Goal: Information Seeking & Learning: Learn about a topic

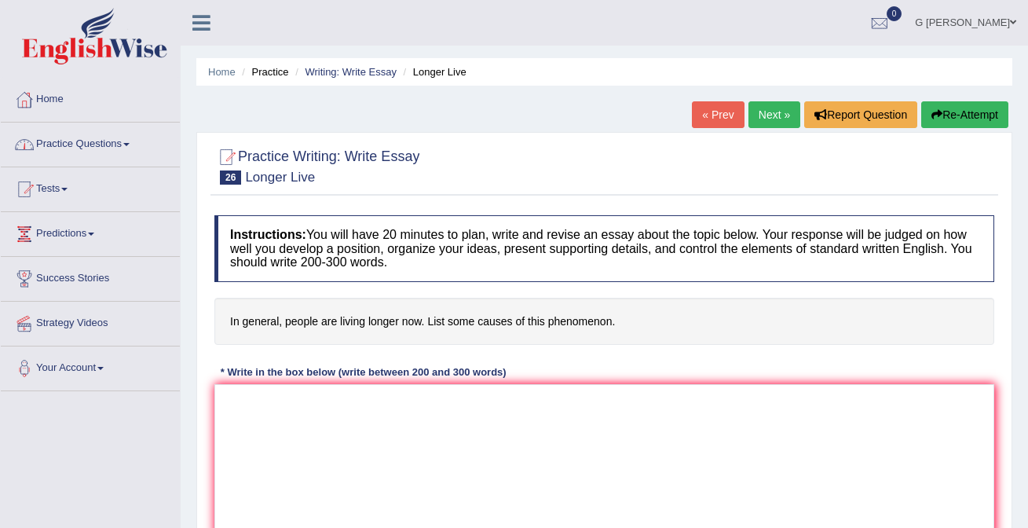
scroll to position [81, 0]
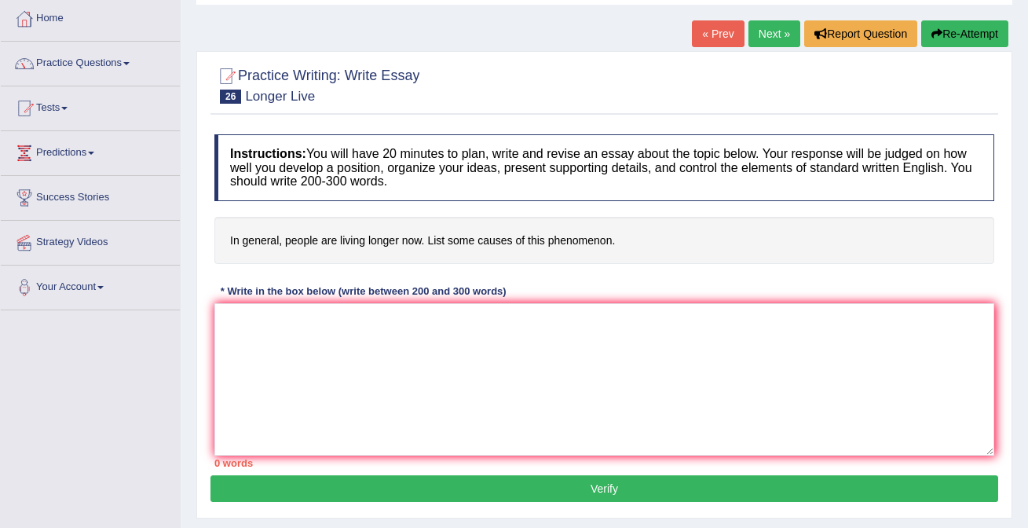
click at [320, 388] on textarea at bounding box center [603, 379] width 779 height 152
click at [344, 404] on textarea at bounding box center [603, 379] width 779 height 152
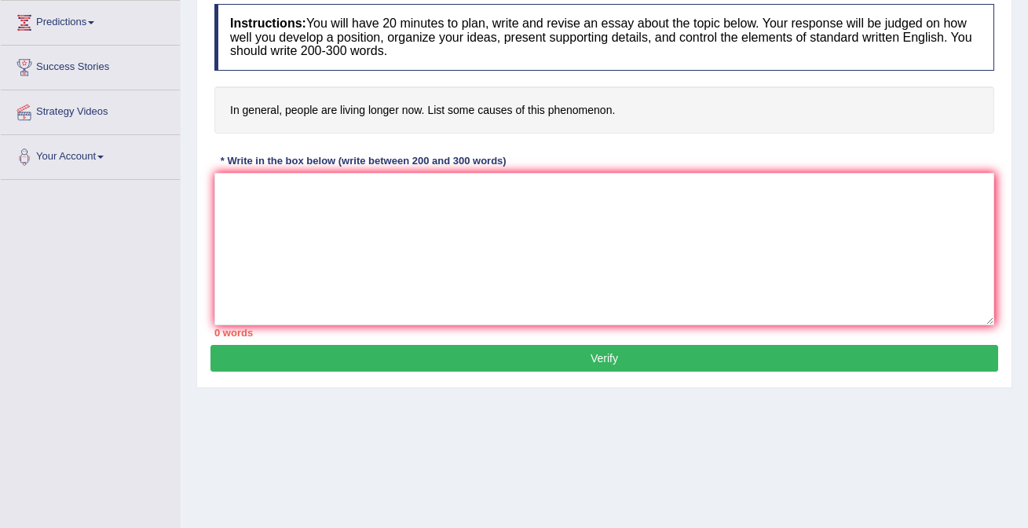
scroll to position [0, 0]
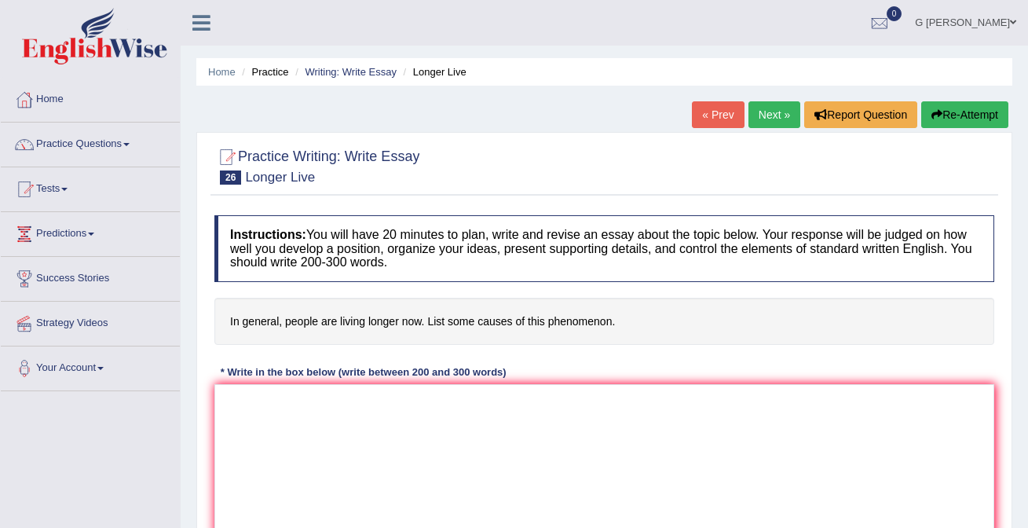
click at [754, 114] on link "Next »" at bounding box center [774, 114] width 52 height 27
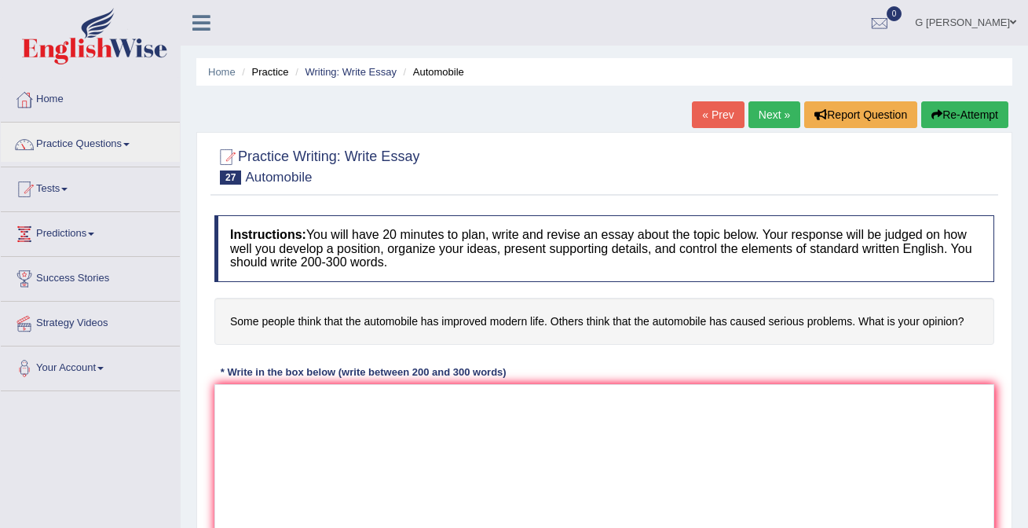
click at [108, 151] on link "Practice Questions" at bounding box center [90, 141] width 179 height 39
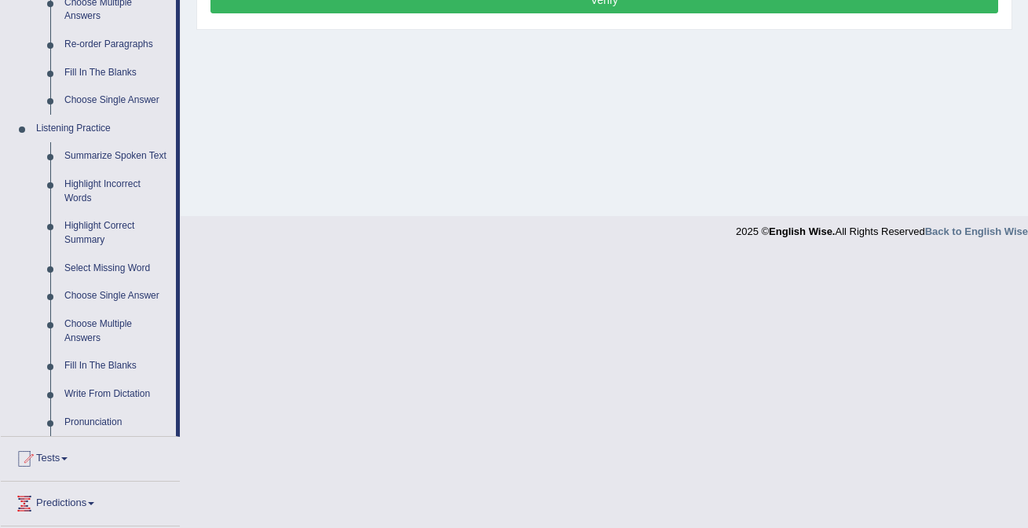
scroll to position [570, 0]
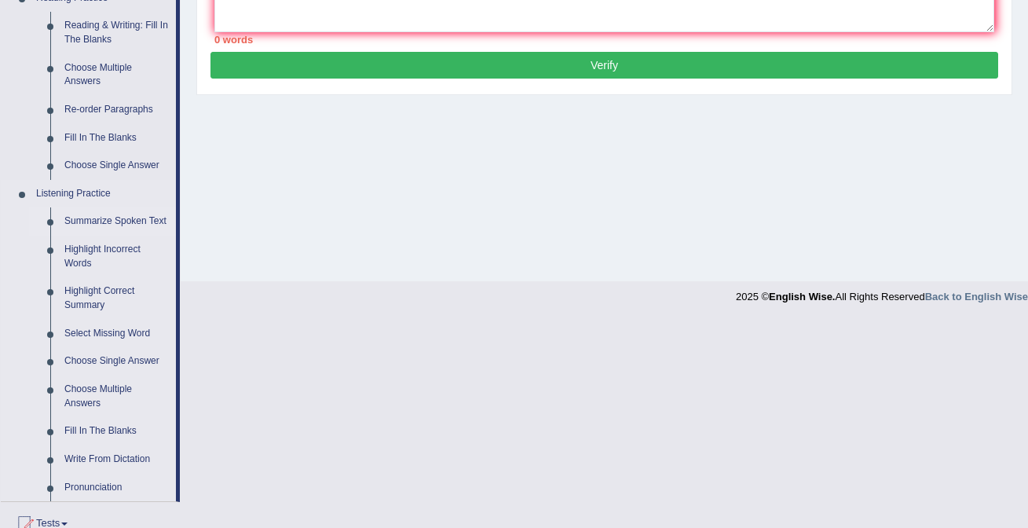
click at [118, 228] on link "Summarize Spoken Text" at bounding box center [116, 221] width 119 height 28
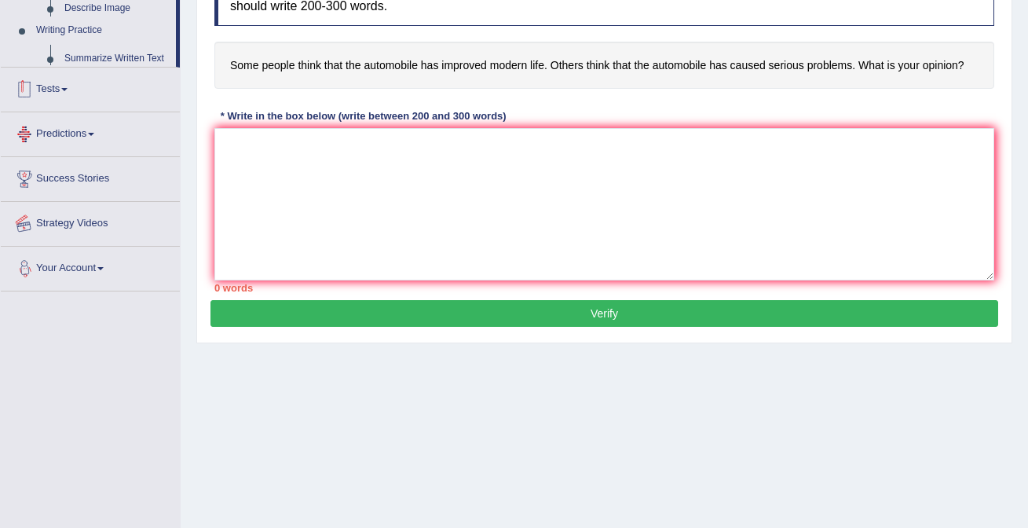
scroll to position [297, 0]
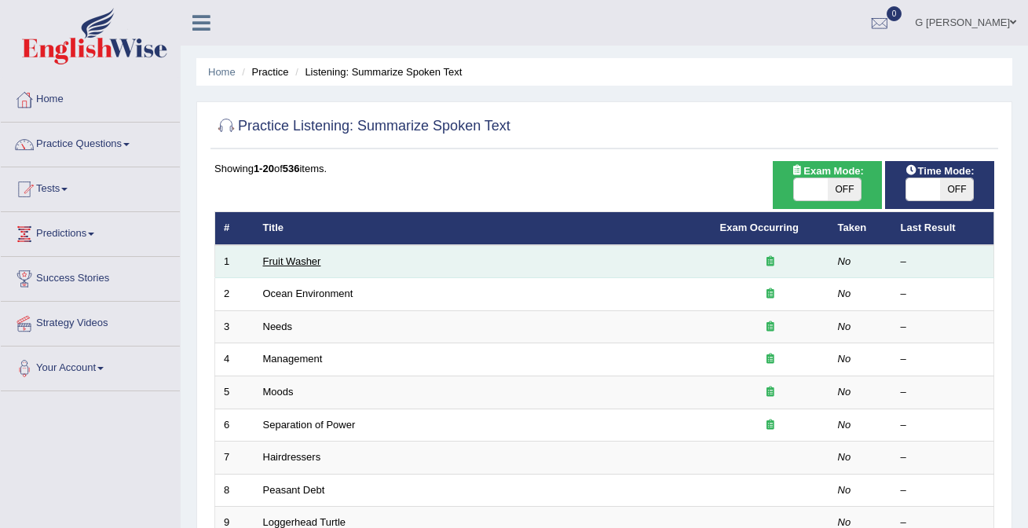
click at [299, 263] on link "Fruit Washer" at bounding box center [292, 261] width 58 height 12
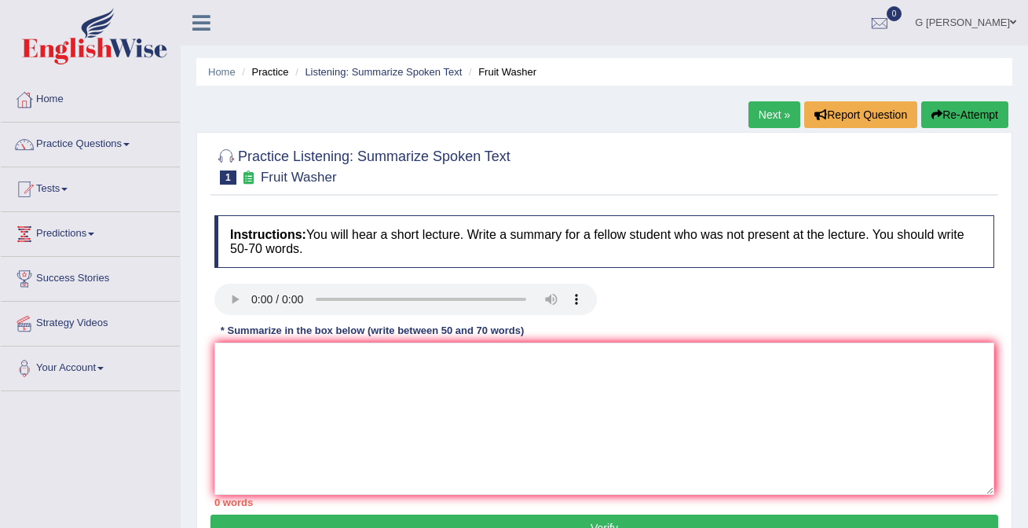
scroll to position [140, 0]
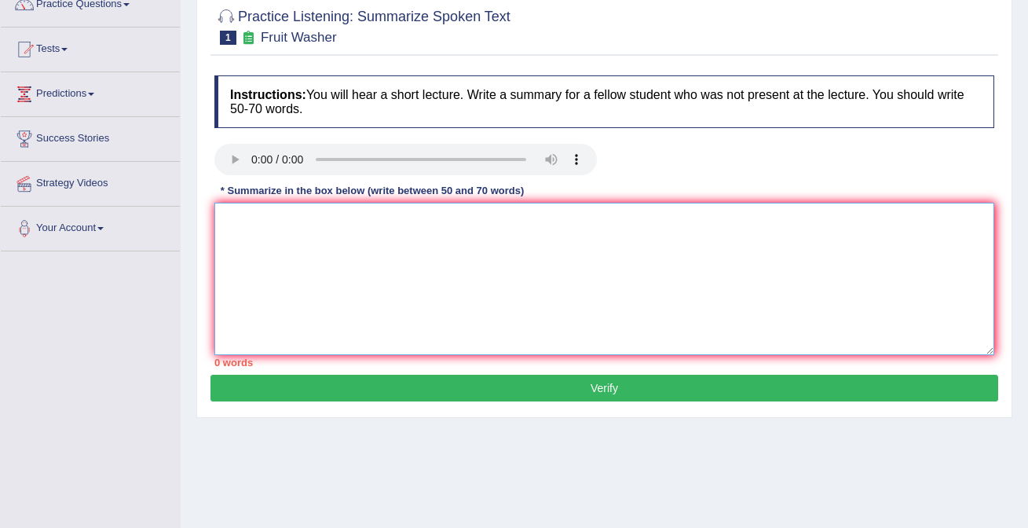
click at [479, 294] on textarea at bounding box center [603, 279] width 779 height 152
click at [316, 295] on textarea at bounding box center [603, 279] width 779 height 152
type textarea "I"
type textarea "N"
click at [559, 221] on textarea "A noteworthy point revealed on the lecture was about fruits and vegitable" at bounding box center [603, 279] width 779 height 152
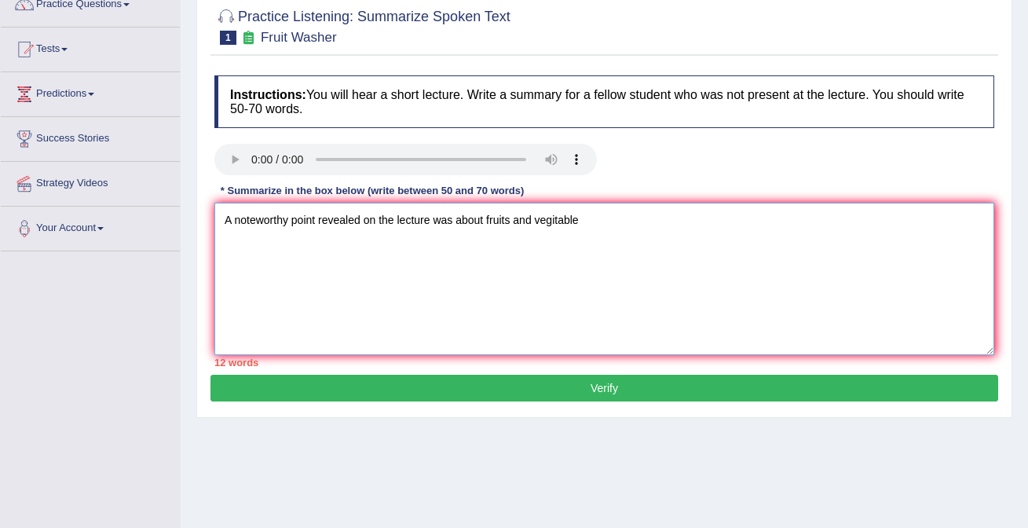
click at [592, 217] on textarea "A noteworthy point revealed on the lecture was about fruits and vegitable" at bounding box center [603, 279] width 779 height 152
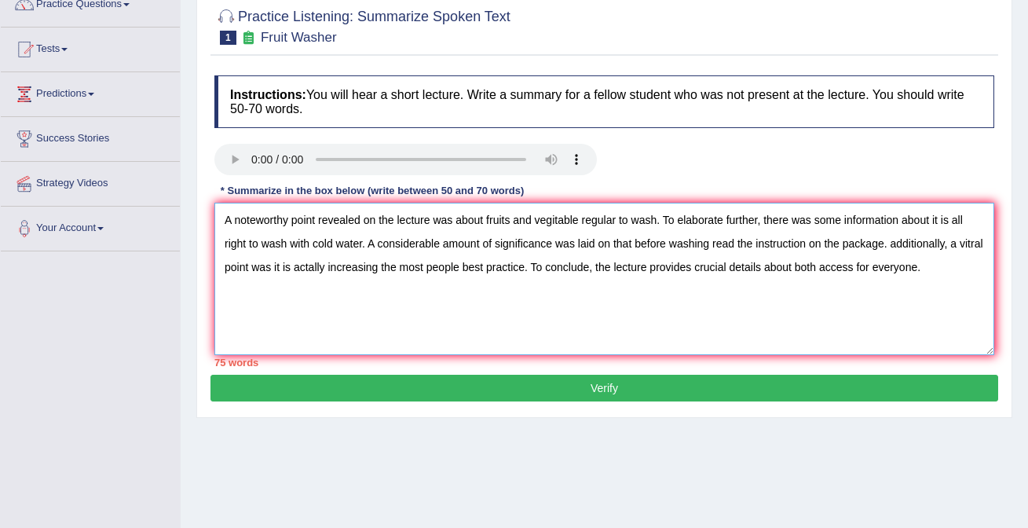
drag, startPoint x: 901, startPoint y: 250, endPoint x: 367, endPoint y: 264, distance: 534.8
click at [367, 261] on textarea "A noteworthy point revealed on the lecture was about fruits and vegitable regul…" at bounding box center [603, 279] width 779 height 152
click at [422, 315] on textarea "A noteworthy point revealed on the lecture was about fruits and vegitable regul…" at bounding box center [603, 279] width 779 height 152
drag, startPoint x: 896, startPoint y: 242, endPoint x: 367, endPoint y: 312, distance: 534.4
click at [425, 293] on textarea "A noteworthy point revealed on the lecture was about fruits and vegitable regul…" at bounding box center [603, 279] width 779 height 152
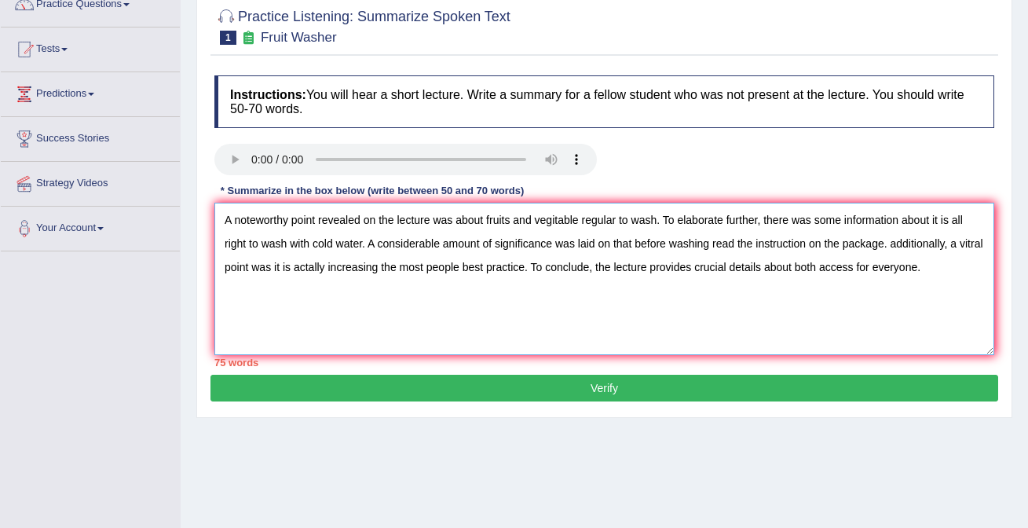
click at [296, 287] on textarea "A noteworthy point revealed on the lecture was about fruits and vegitable regul…" at bounding box center [603, 279] width 779 height 152
drag, startPoint x: 300, startPoint y: 268, endPoint x: 195, endPoint y: 259, distance: 105.5
click at [195, 259] on div "Home Practice Listening: Summarize Spoken Text Fruit Washer Next » Report Quest…" at bounding box center [604, 252] width 847 height 785
type textarea "A noteworthy point revealed on the lecture was about fruits and vegitable regul…"
click at [709, 385] on button "Verify" at bounding box center [603, 387] width 787 height 27
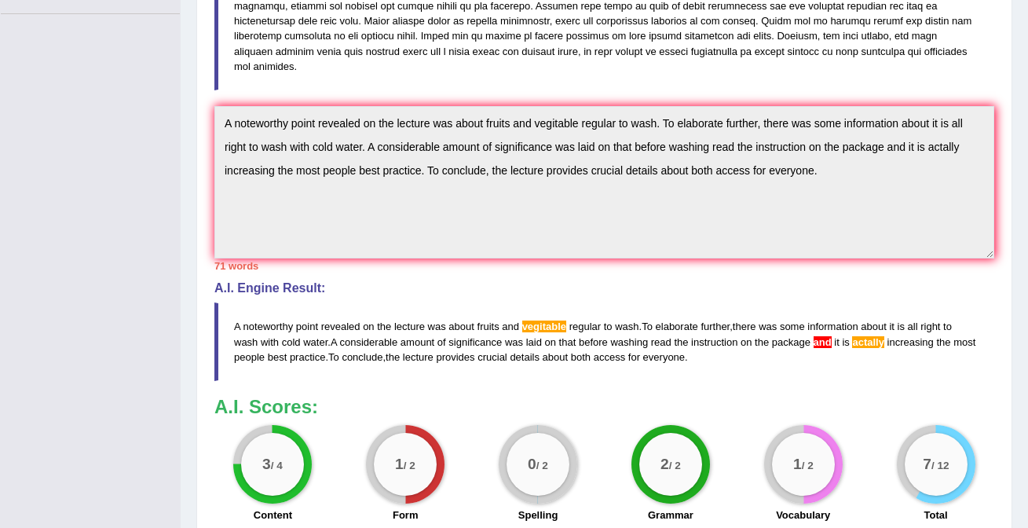
scroll to position [371, 0]
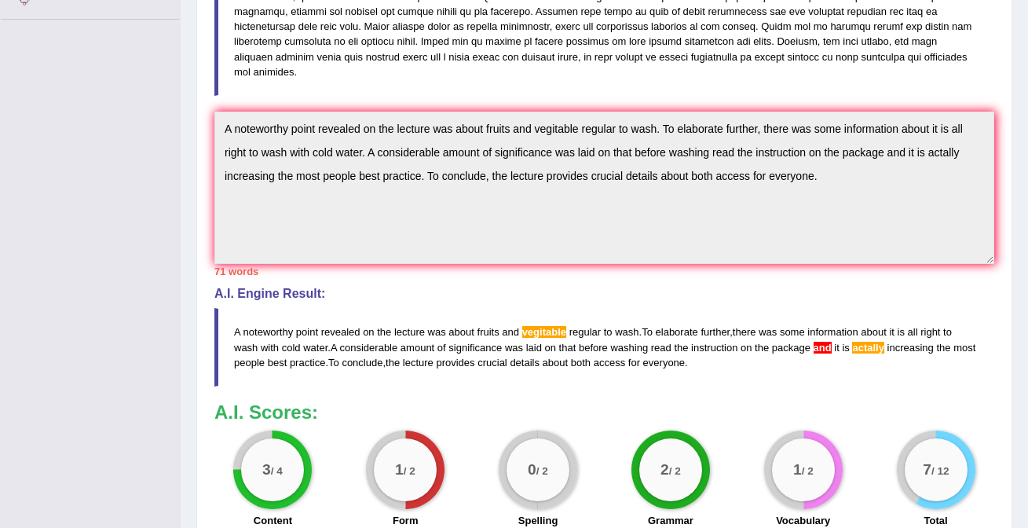
click at [557, 97] on div "Instructions: You will hear a short lecture. Write a summary for a fellow stude…" at bounding box center [603, 186] width 787 height 700
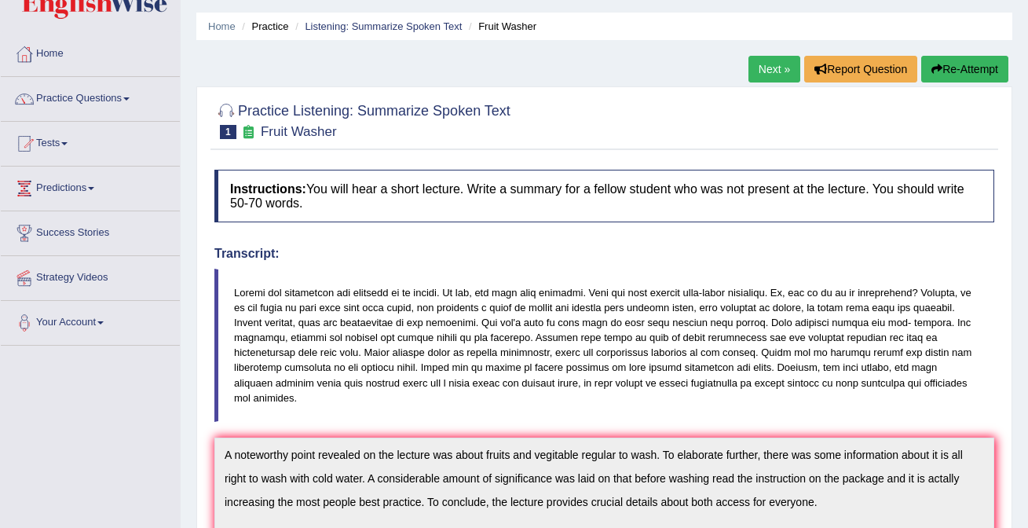
scroll to position [0, 0]
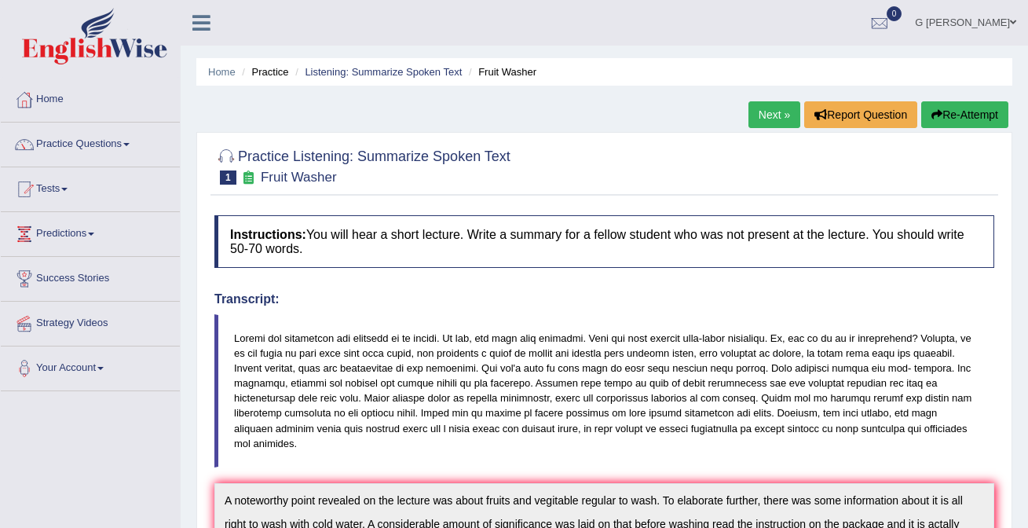
click at [957, 125] on button "Re-Attempt" at bounding box center [964, 114] width 87 height 27
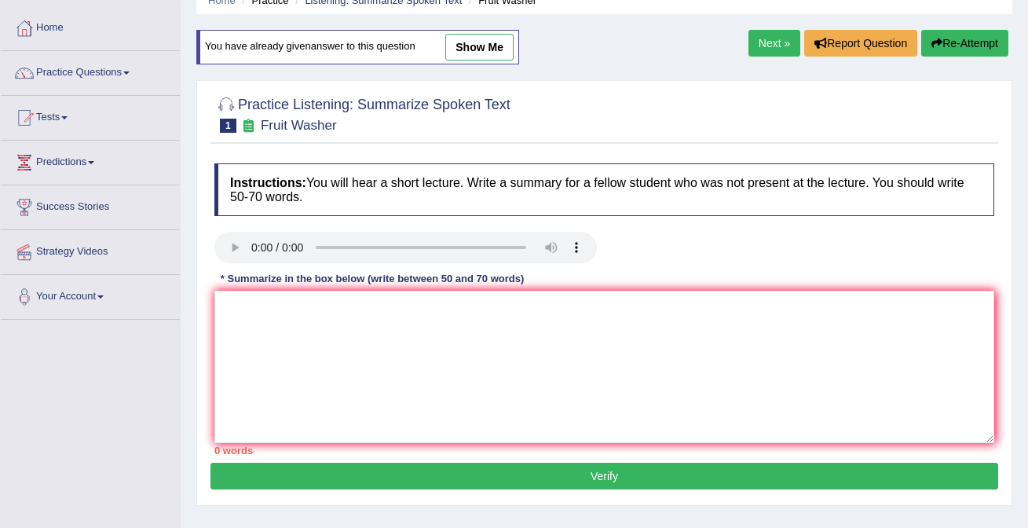
scroll to position [98, 0]
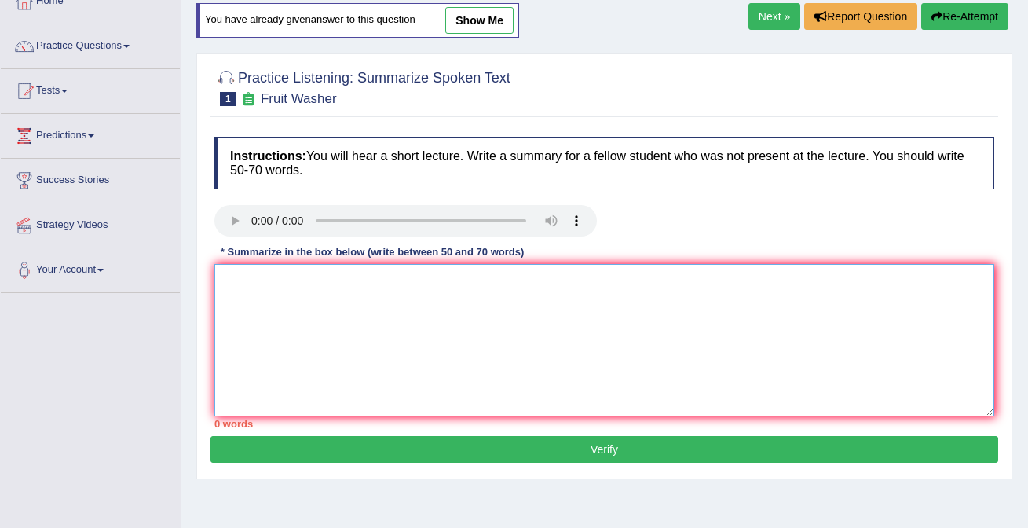
click at [553, 334] on textarea at bounding box center [603, 340] width 779 height 152
paste textarea "A noteworthy point revealed on the lecture was about fruits and vegitable regul…"
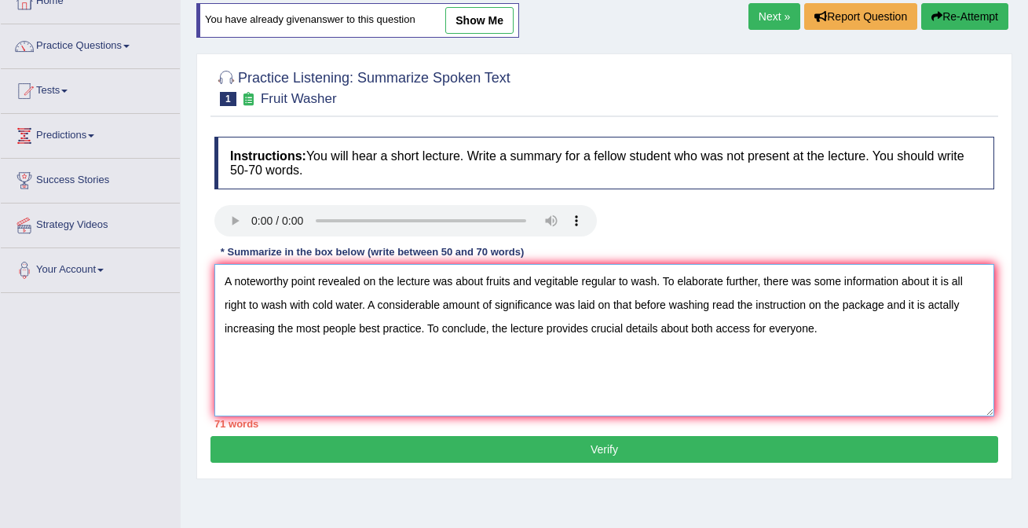
click at [560, 283] on textarea "A noteworthy point revealed on the lecture was about fruits and vegitable regul…" at bounding box center [603, 340] width 779 height 152
click at [559, 287] on textarea "A noteworthy point revealed on the lecture was about fruits and vegitable regul…" at bounding box center [603, 340] width 779 height 152
drag, startPoint x: 969, startPoint y: 307, endPoint x: 947, endPoint y: 304, distance: 22.2
click at [948, 304] on textarea "A noteworthy point revealed on the lecture was about fruits and vegatable regul…" at bounding box center [603, 340] width 779 height 152
click at [947, 304] on textarea "A noteworthy point revealed on the lecture was about fruits and vegatable regul…" at bounding box center [603, 340] width 779 height 152
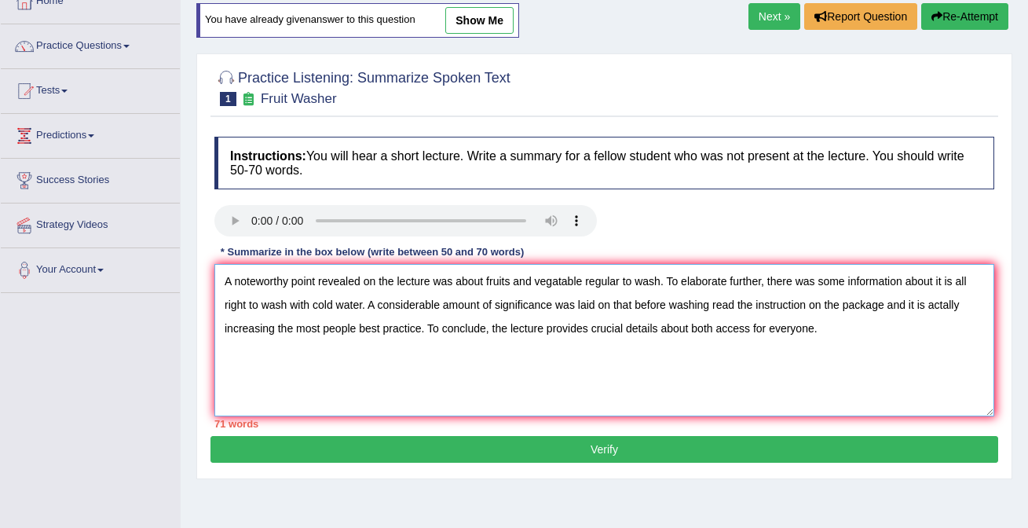
drag, startPoint x: 941, startPoint y: 304, endPoint x: 969, endPoint y: 305, distance: 27.5
click at [969, 305] on textarea "A noteworthy point revealed on the lecture was about fruits and vegatable regul…" at bounding box center [603, 340] width 779 height 152
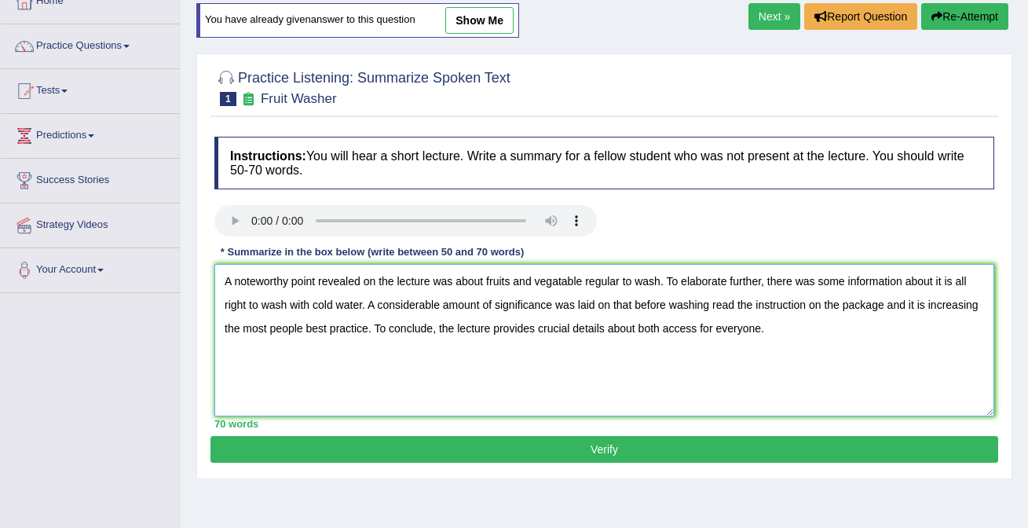
click at [918, 305] on textarea "A noteworthy point revealed on the lecture was about fruits and vegatable regul…" at bounding box center [603, 340] width 779 height 152
type textarea "A noteworthy point revealed on the lecture was about fruits and vegatable regul…"
click at [626, 445] on button "Verify" at bounding box center [603, 449] width 787 height 27
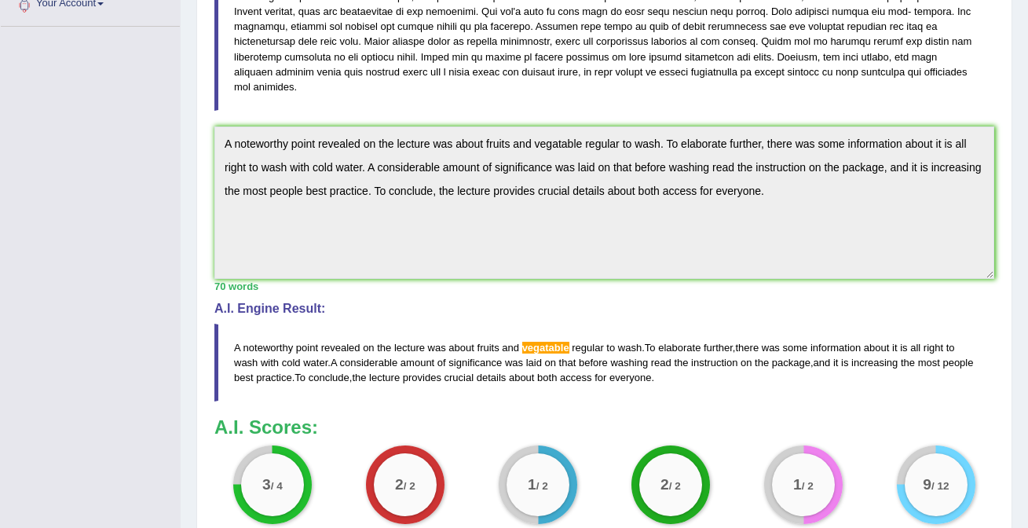
scroll to position [341, 0]
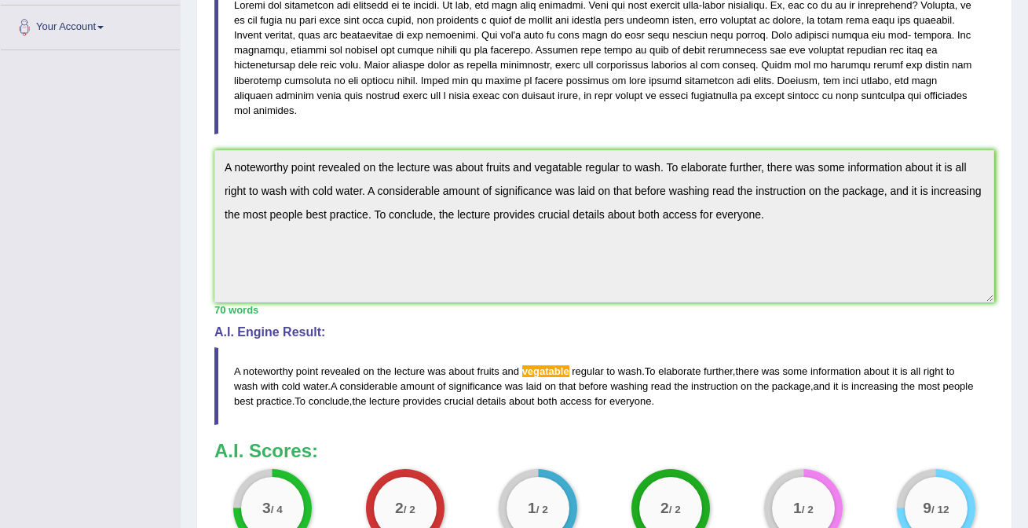
click at [328, 115] on div "Instructions: You will hear a short lecture. Write a summary for a fellow stude…" at bounding box center [603, 224] width 787 height 700
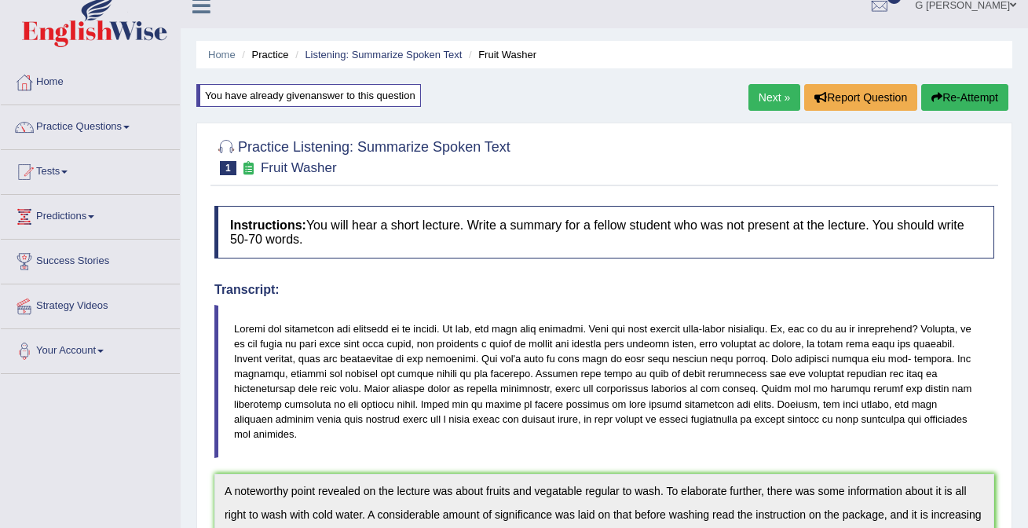
scroll to position [0, 0]
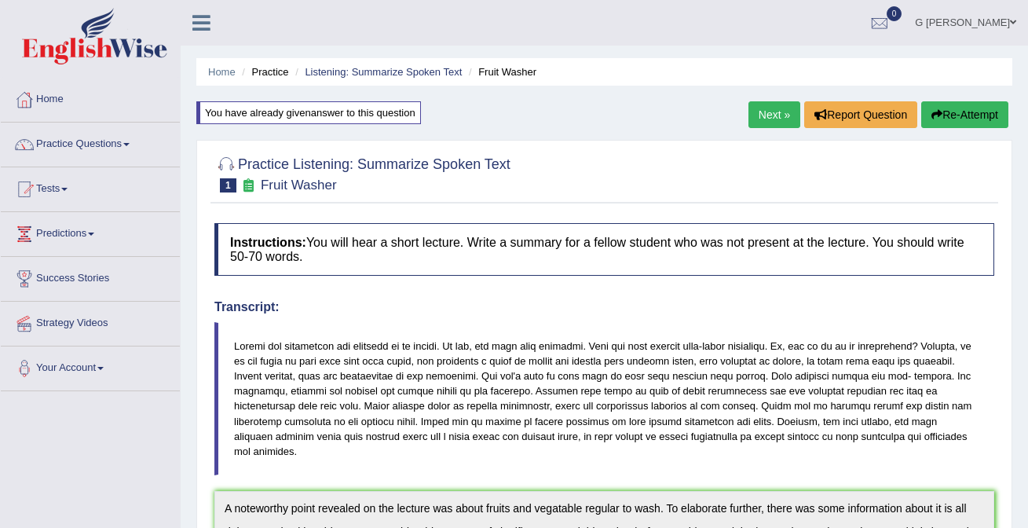
click at [968, 130] on div "Next » Report Question Re-Attempt" at bounding box center [880, 116] width 264 height 31
click at [964, 120] on button "Re-Attempt" at bounding box center [964, 114] width 87 height 27
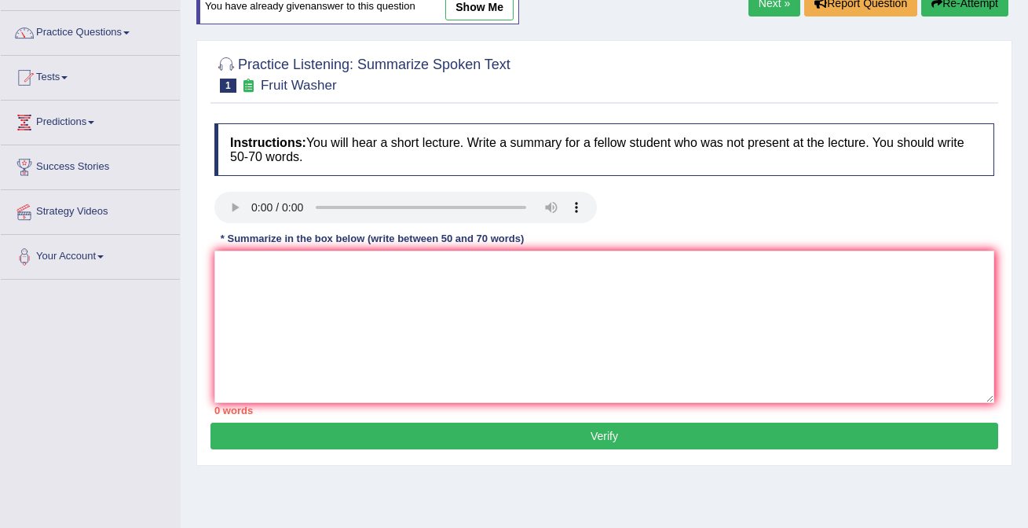
scroll to position [111, 0]
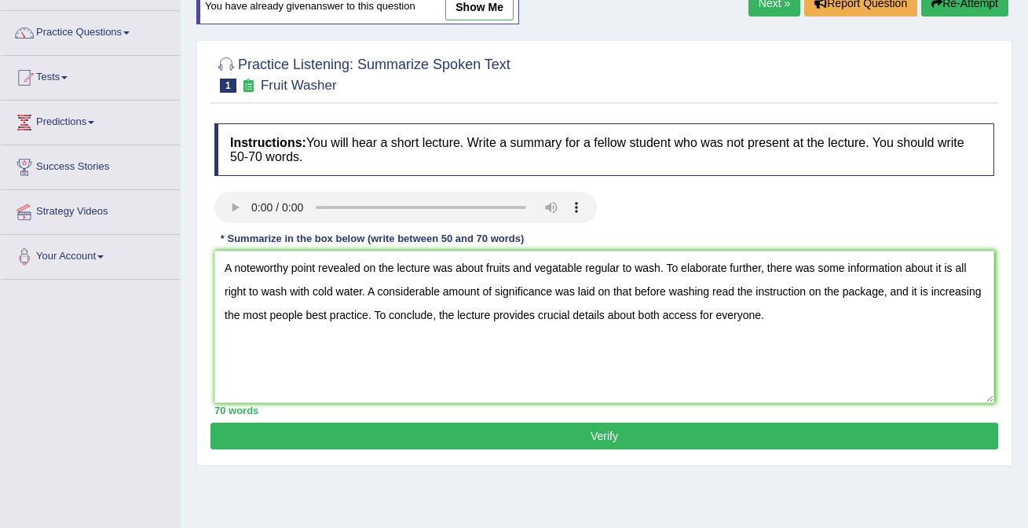
click at [563, 273] on textarea "A noteworthy point revealed on the lecture was about fruits and vegatable regul…" at bounding box center [603, 326] width 779 height 152
type textarea "A noteworthy point revealed on the lecture was about fruits and vegetable regul…"
click at [613, 431] on button "Verify" at bounding box center [603, 435] width 787 height 27
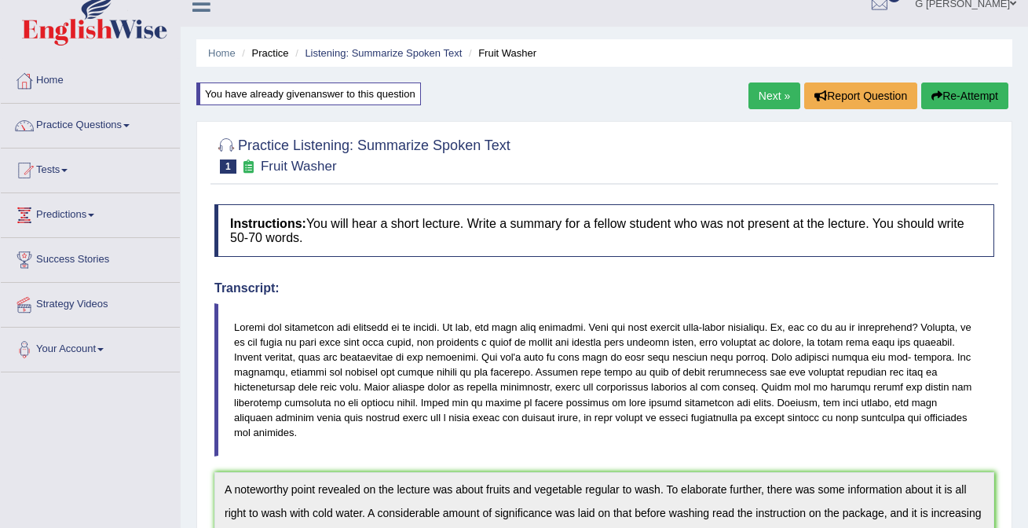
scroll to position [0, 0]
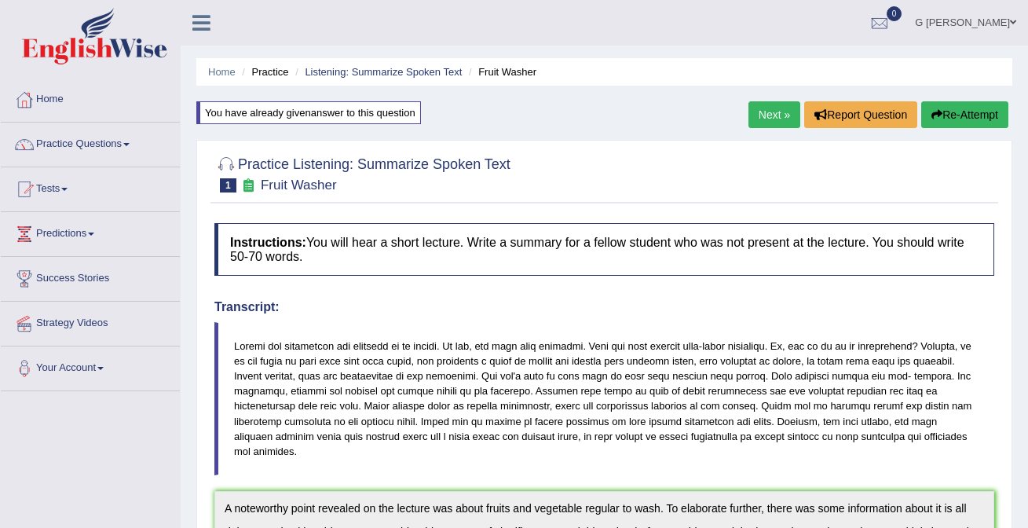
click at [764, 115] on link "Next »" at bounding box center [774, 114] width 52 height 27
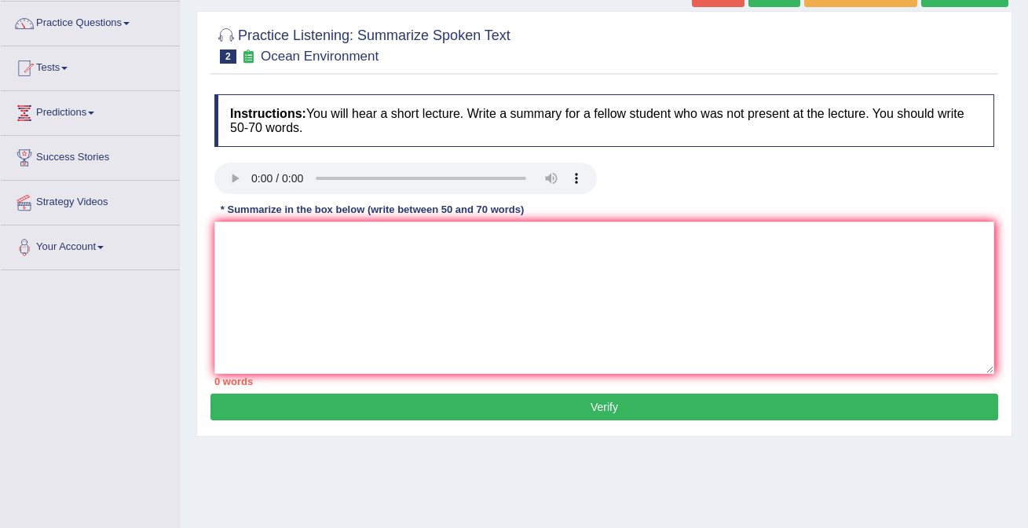
scroll to position [122, 0]
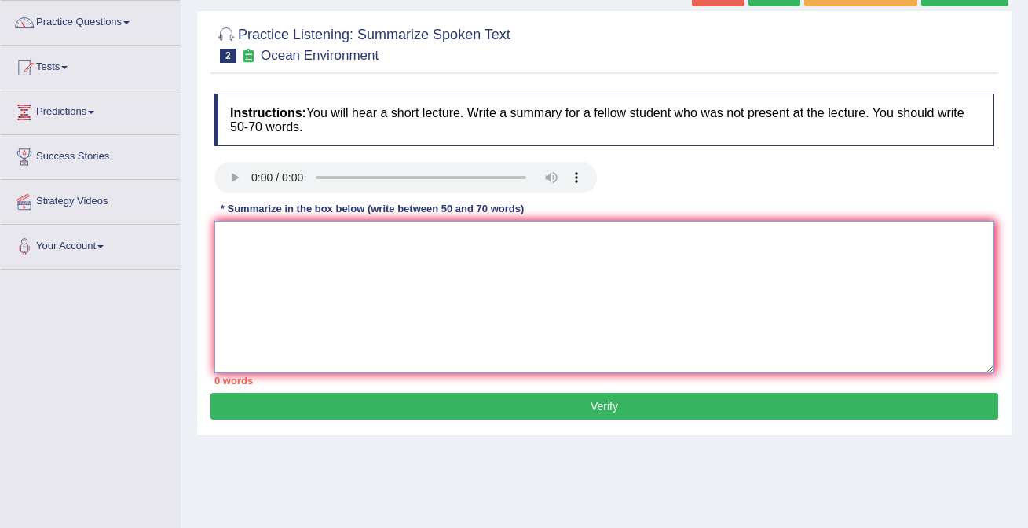
click at [288, 246] on textarea at bounding box center [603, 297] width 779 height 152
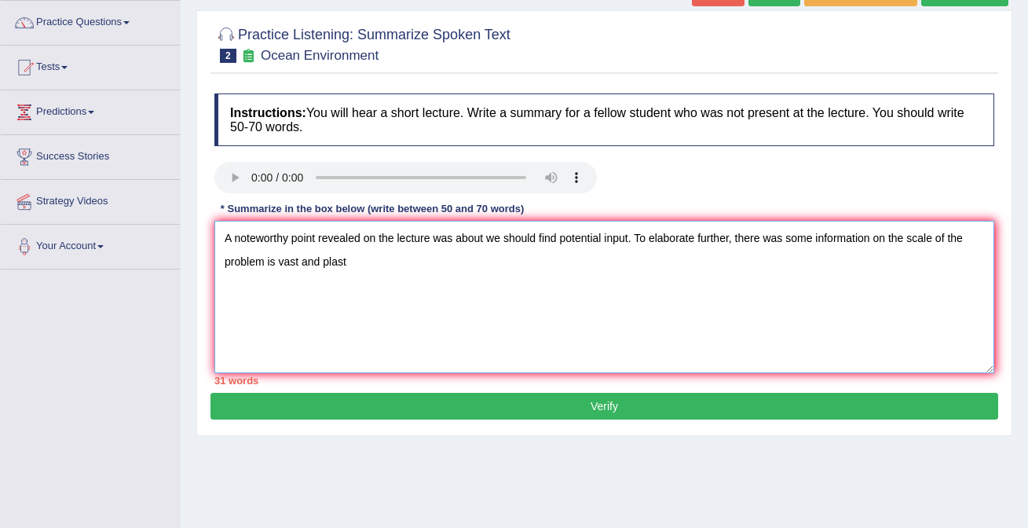
click at [297, 257] on textarea "A noteworthy point revealed on the lecture was about we should find potential i…" at bounding box center [603, 297] width 779 height 152
click at [298, 259] on textarea "A noteworthy point revealed on the lecture was about we should find potential i…" at bounding box center [603, 297] width 779 height 152
click at [344, 254] on textarea "A noteworthy point revealed on the lecture was about we should find potential i…" at bounding box center [603, 297] width 779 height 152
click at [352, 257] on textarea "A noteworthy point revealed on the lecture was about we should find potential i…" at bounding box center [603, 297] width 779 height 152
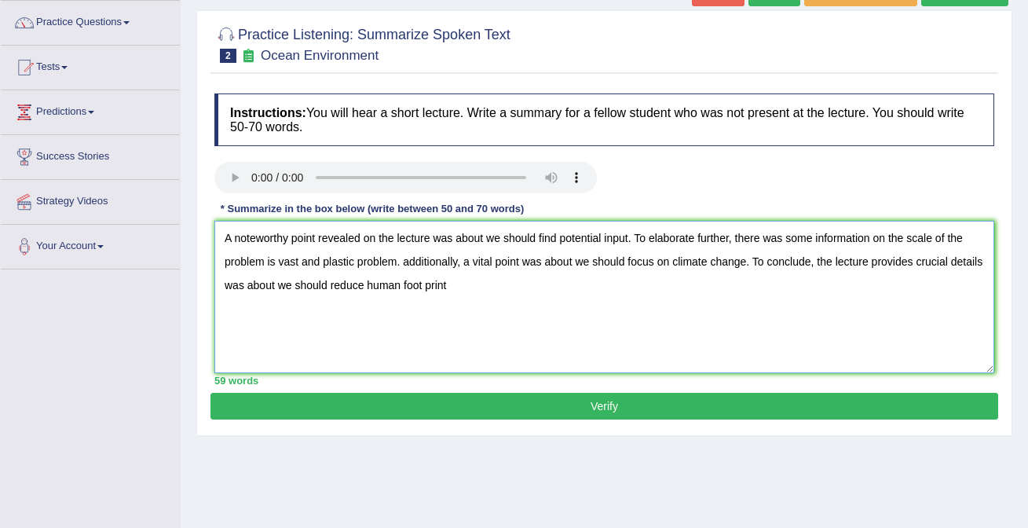
click at [462, 283] on textarea "A noteworthy point revealed on the lecture was about we should find potential i…" at bounding box center [603, 297] width 779 height 152
click at [499, 283] on textarea "A noteworthy point revealed on the lecture was about we should find potential i…" at bounding box center [603, 297] width 779 height 152
click at [754, 263] on textarea "A noteworthy point revealed on the lecture was about we should find potential i…" at bounding box center [603, 297] width 779 height 152
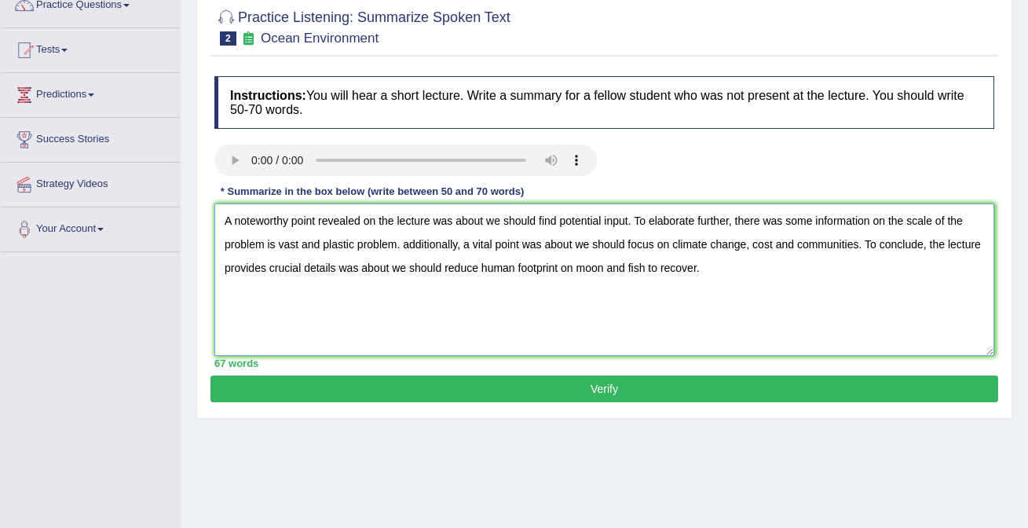
scroll to position [138, 0]
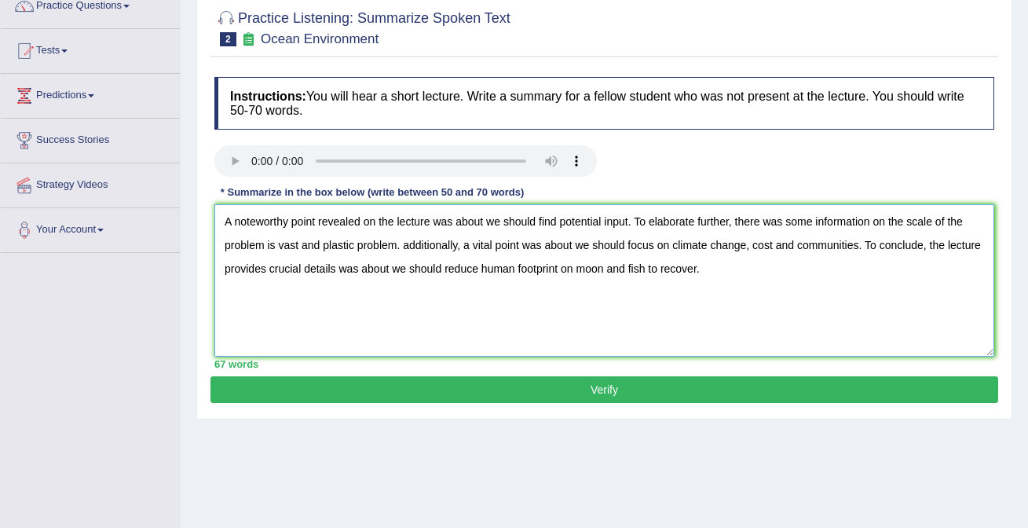
type textarea "A noteworthy point revealed on the lecture was about we should find potential i…"
click at [475, 381] on button "Verify" at bounding box center [603, 389] width 787 height 27
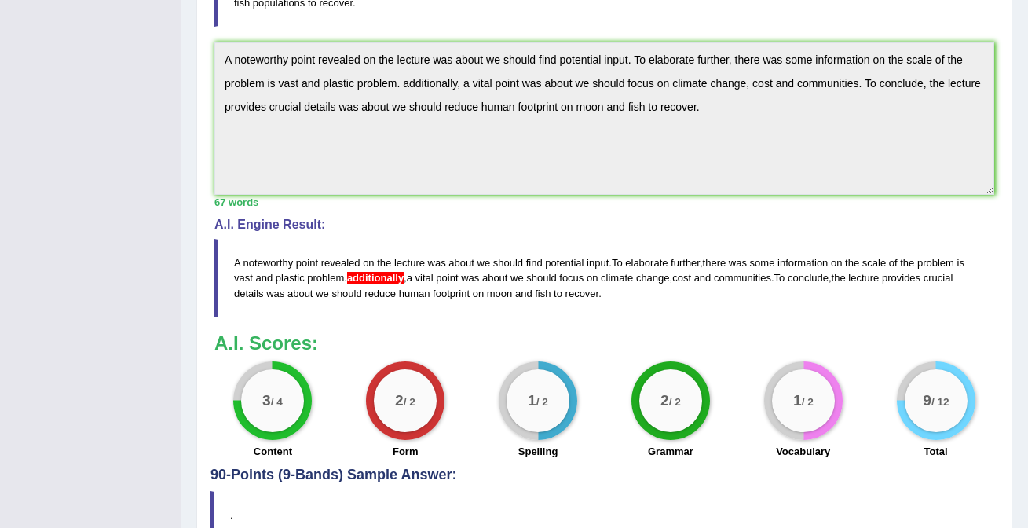
scroll to position [396, 0]
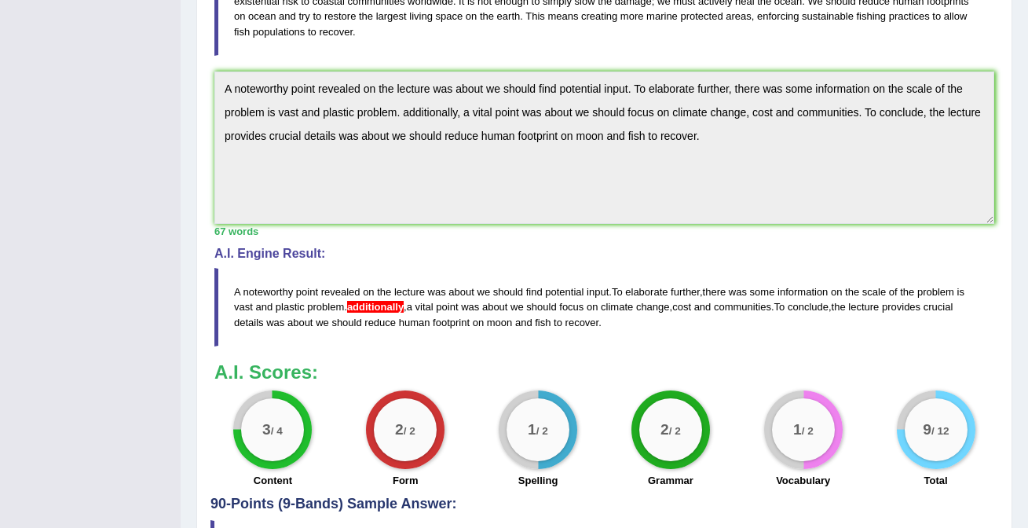
click at [675, 68] on div "Instructions: You will hear a short lecture. Write a summary for a fellow stude…" at bounding box center [603, 153] width 787 height 685
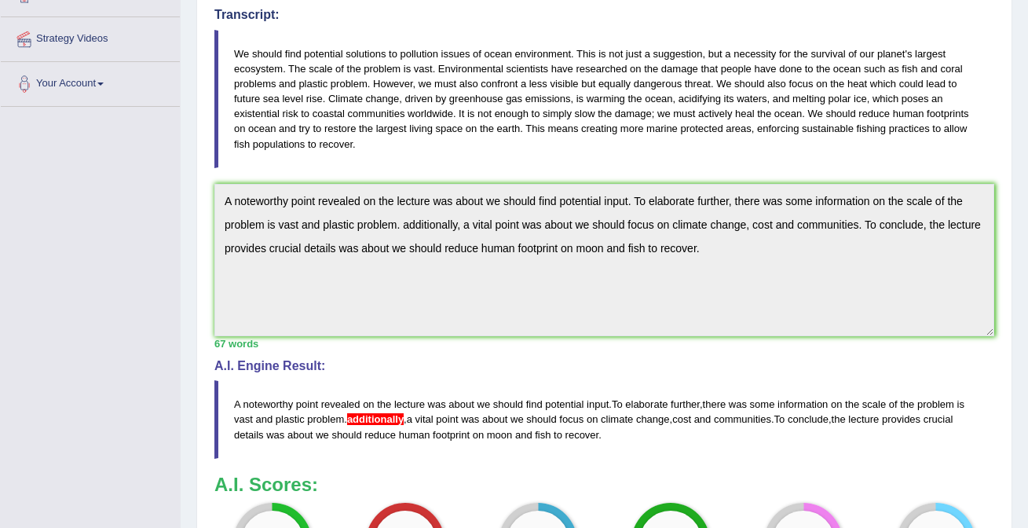
scroll to position [0, 0]
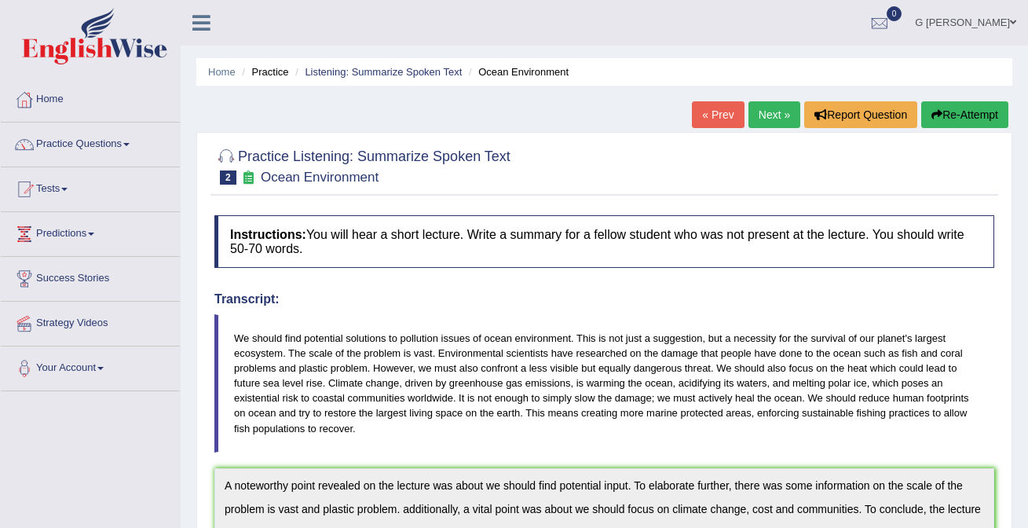
click at [955, 111] on button "Re-Attempt" at bounding box center [964, 114] width 87 height 27
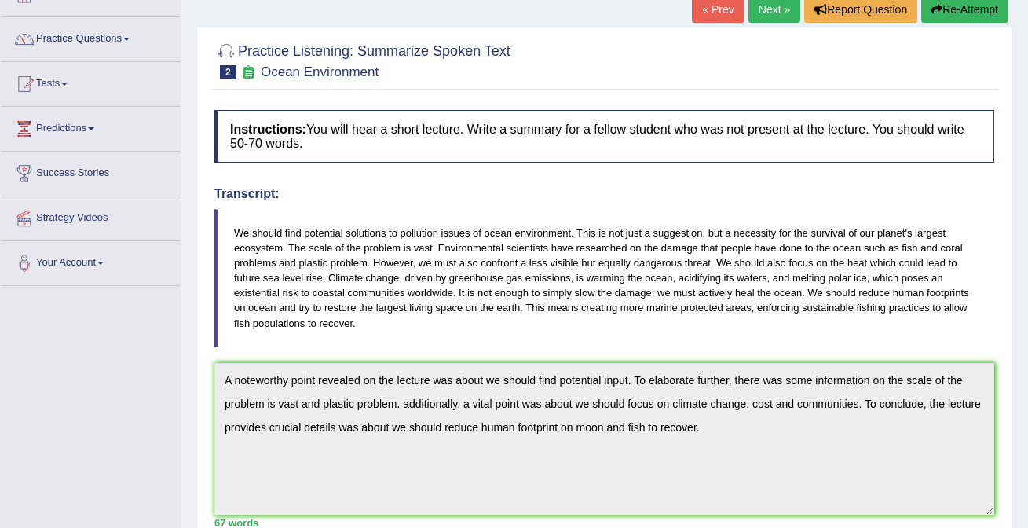
scroll to position [157, 0]
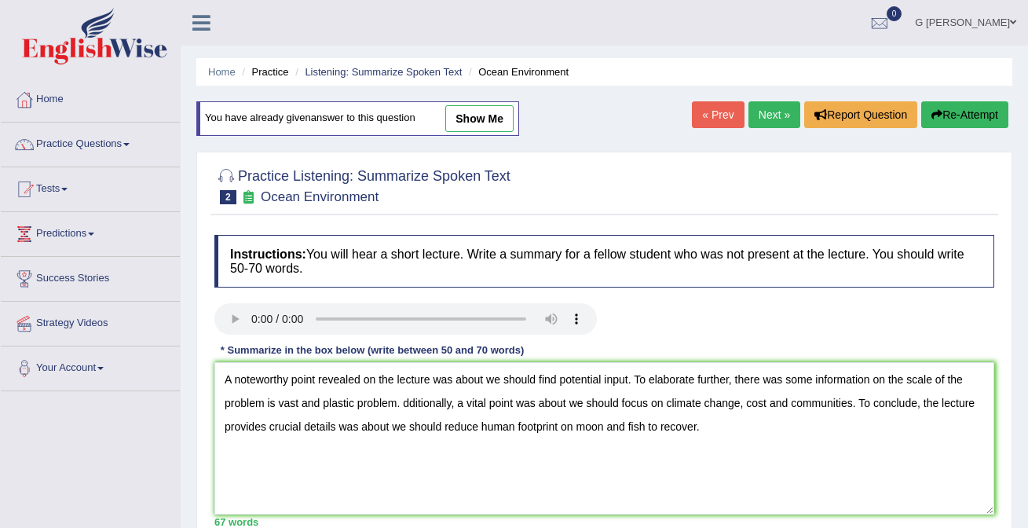
scroll to position [195, 0]
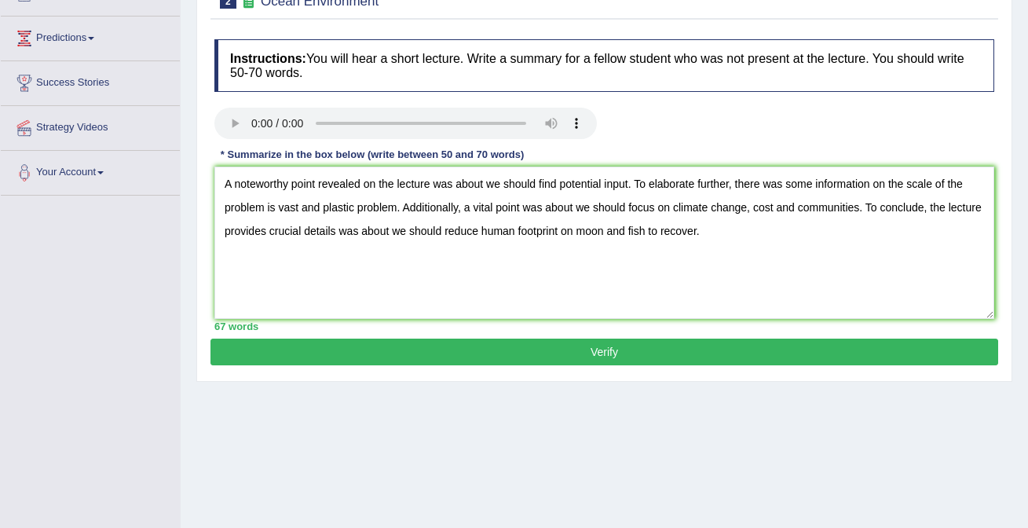
type textarea "A noteworthy point revealed on the lecture was about we should find potential i…"
click at [557, 351] on button "Verify" at bounding box center [603, 351] width 787 height 27
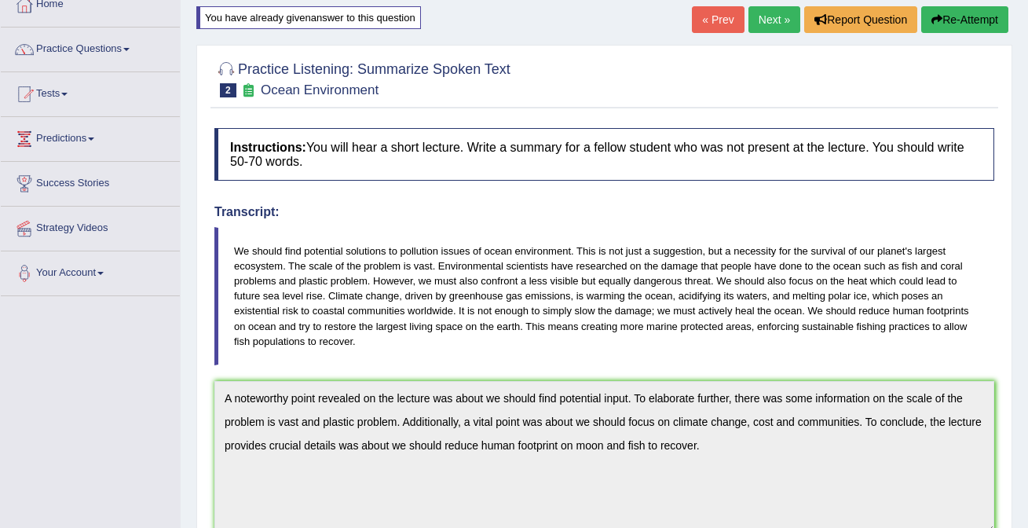
scroll to position [57, 0]
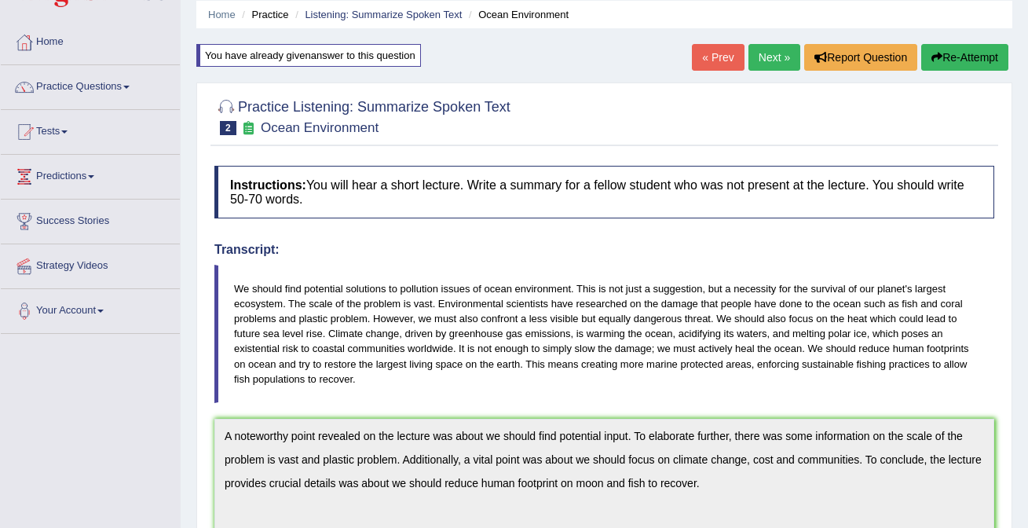
click at [762, 52] on link "Next »" at bounding box center [774, 57] width 52 height 27
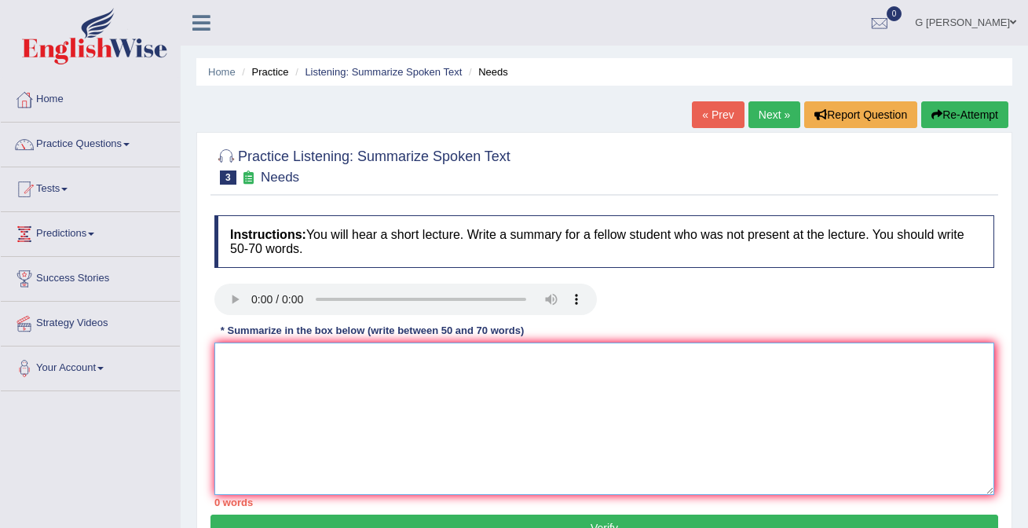
click at [266, 400] on textarea at bounding box center [603, 418] width 779 height 152
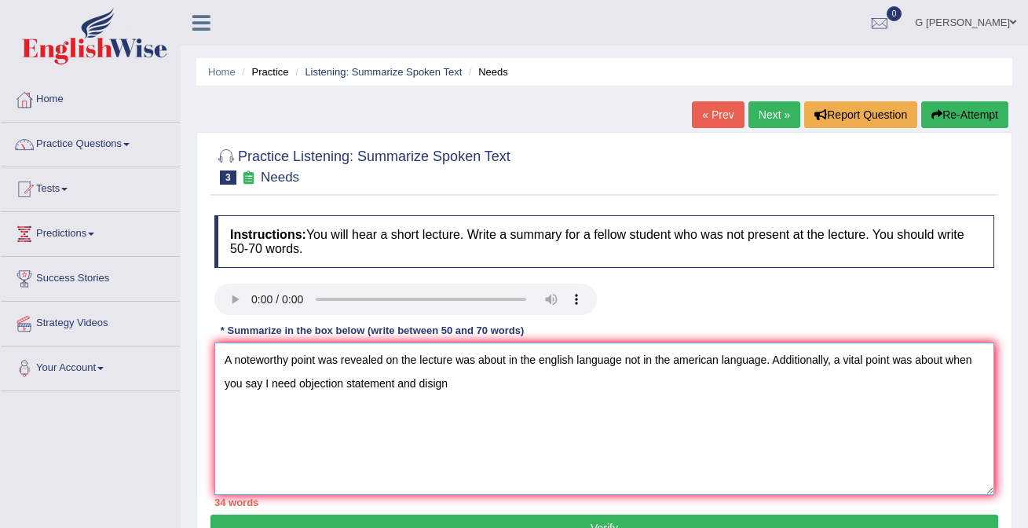
click at [426, 385] on textarea "A noteworthy point was revealed on the lecture was about in the english languag…" at bounding box center [603, 418] width 779 height 152
click at [432, 385] on textarea "A noteworthy point was revealed on the lecture was about in the english languag…" at bounding box center [603, 418] width 779 height 152
click at [465, 380] on textarea "A noteworthy point was revealed on the lecture was about in the english languag…" at bounding box center [603, 418] width 779 height 152
click at [452, 381] on textarea "A noteworthy point was revealed on the lecture was about in the english languag…" at bounding box center [603, 418] width 779 height 152
click at [510, 380] on textarea "A noteworthy point was revealed on the lecture was about in the english languag…" at bounding box center [603, 418] width 779 height 152
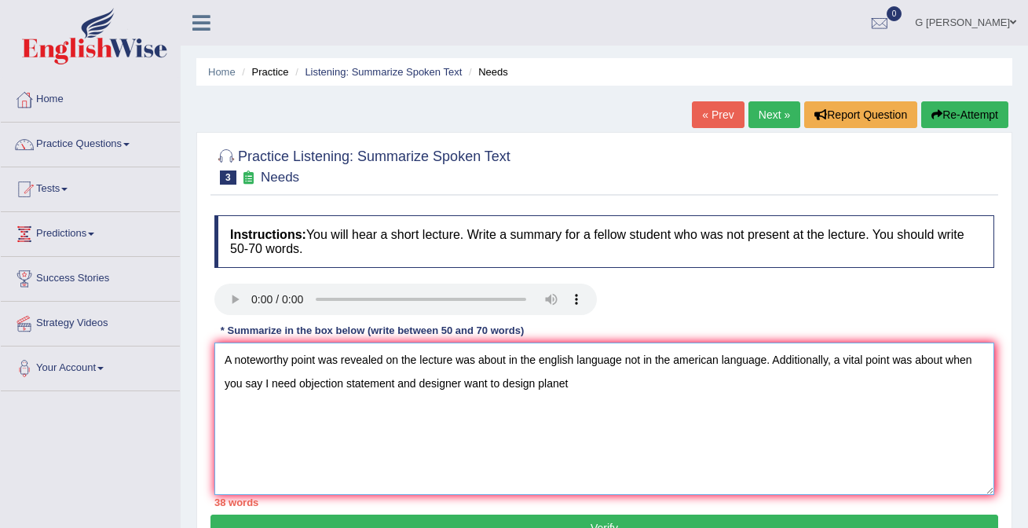
click at [561, 383] on textarea "A noteworthy point was revealed on the lecture was about in the english languag…" at bounding box center [603, 418] width 779 height 152
click at [579, 389] on textarea "A noteworthy point was revealed on the lecture was about in the english languag…" at bounding box center [603, 418] width 779 height 152
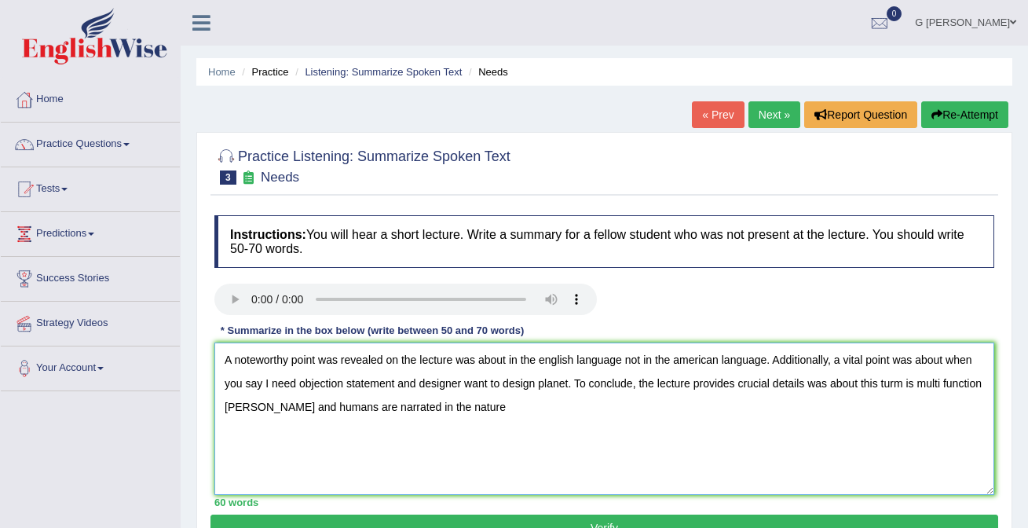
drag, startPoint x: 869, startPoint y: 385, endPoint x: 292, endPoint y: 406, distance: 577.3
click at [292, 405] on textarea "A noteworthy point was revealed on the lecture was about in the english languag…" at bounding box center [603, 418] width 779 height 152
click at [572, 385] on textarea "A noteworthy point was revealed on the lecture was about in the english languag…" at bounding box center [603, 418] width 779 height 152
paste textarea "this turm is multi function ward"
drag, startPoint x: 336, startPoint y: 410, endPoint x: 313, endPoint y: 408, distance: 22.8
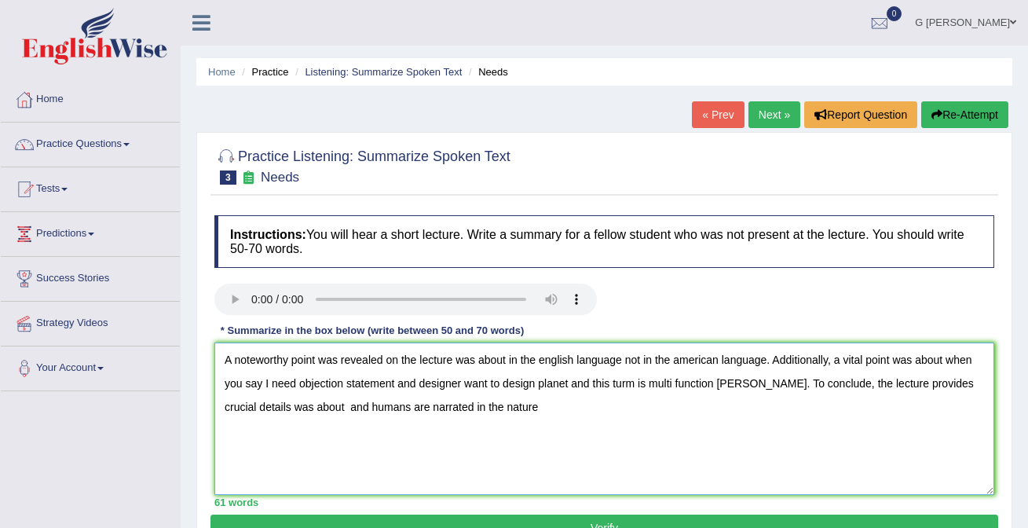
click at [313, 408] on textarea "A noteworthy point was revealed on the lecture was about in the english languag…" at bounding box center [603, 418] width 779 height 152
click at [502, 410] on textarea "A noteworthy point was revealed on the lecture was about in the english languag…" at bounding box center [603, 418] width 779 height 152
click at [513, 364] on textarea "A noteworthy point was revealed on the lecture was about in the english languag…" at bounding box center [603, 418] width 779 height 152
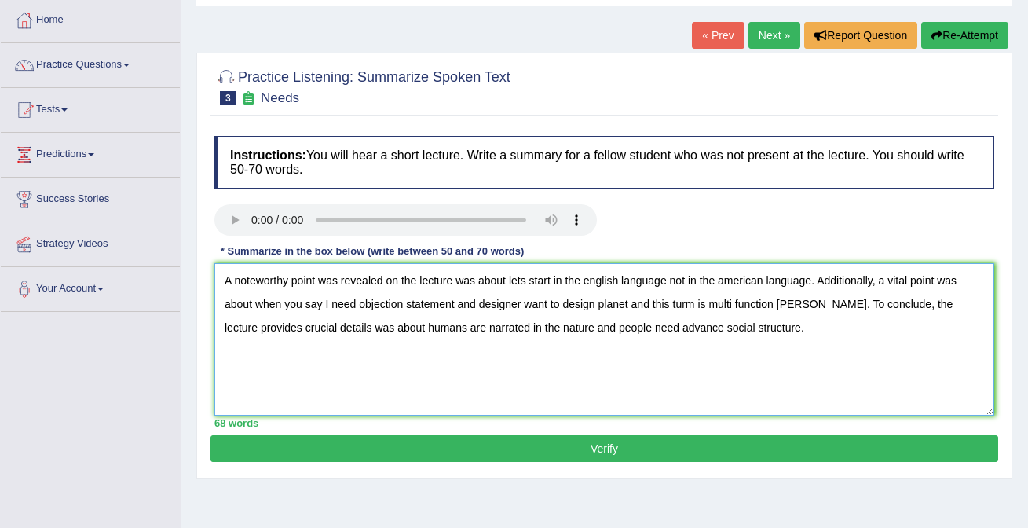
scroll to position [82, 0]
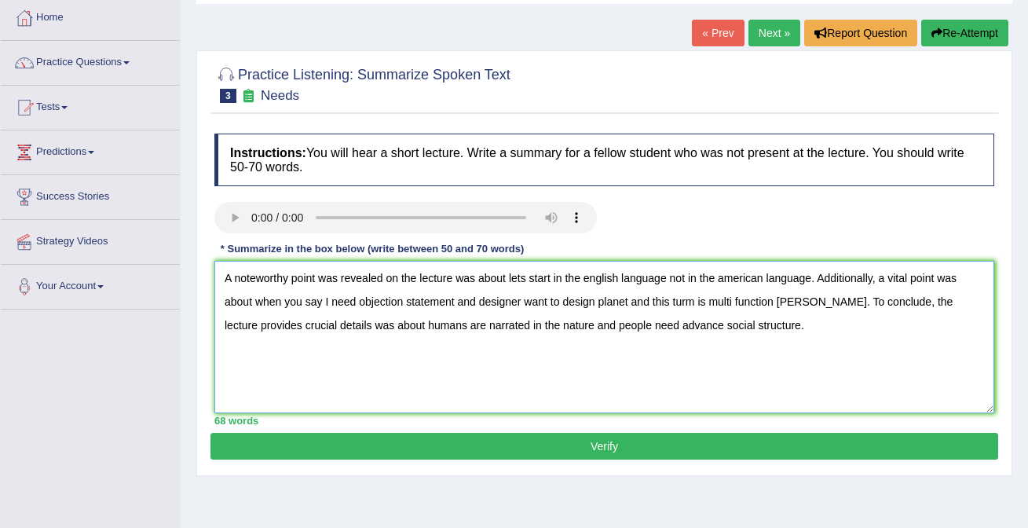
type textarea "A noteworthy point was revealed on the lecture was about lets start in the engl…"
click at [782, 442] on button "Verify" at bounding box center [603, 446] width 787 height 27
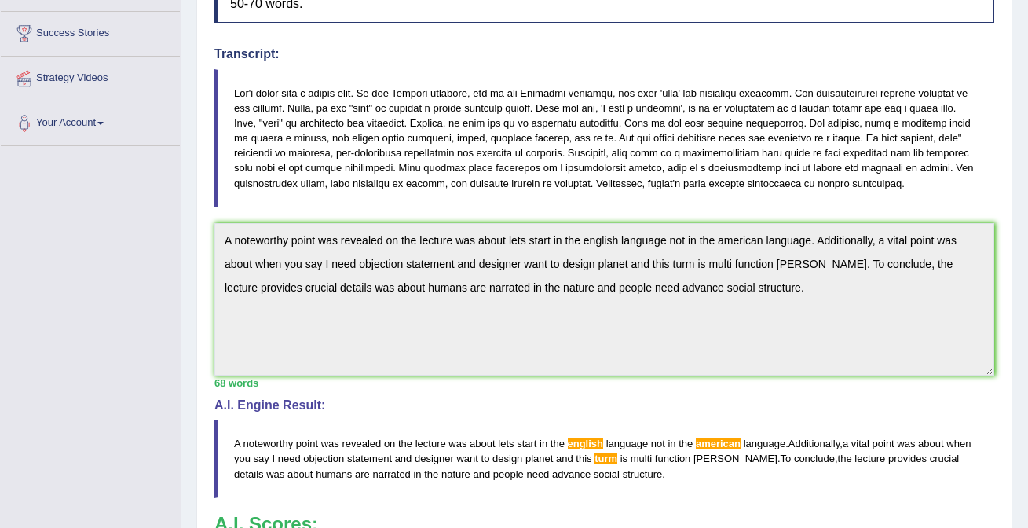
scroll to position [244, 0]
click at [323, 212] on div "Instructions: You will hear a short lecture. Write a summary for a fellow stude…" at bounding box center [603, 305] width 787 height 685
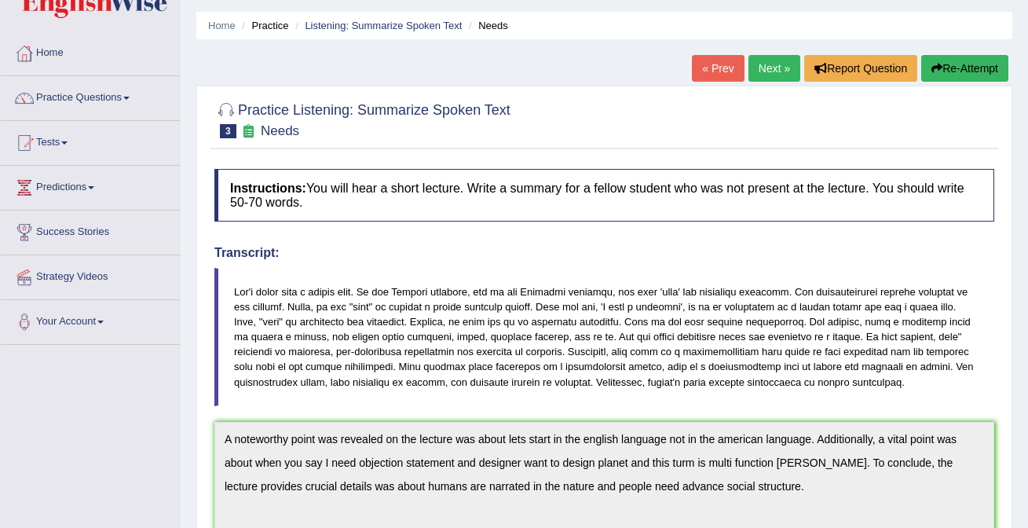
scroll to position [0, 0]
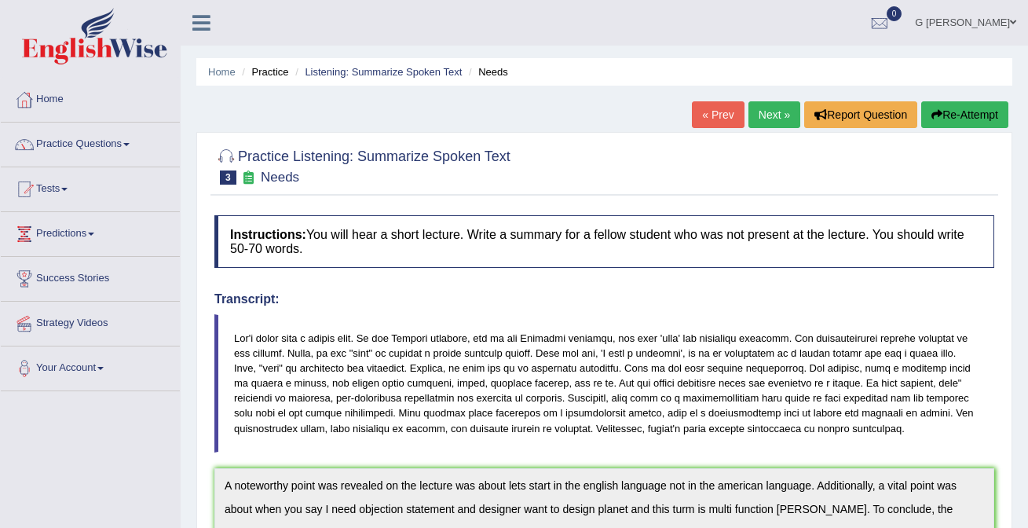
click at [948, 115] on button "Re-Attempt" at bounding box center [964, 114] width 87 height 27
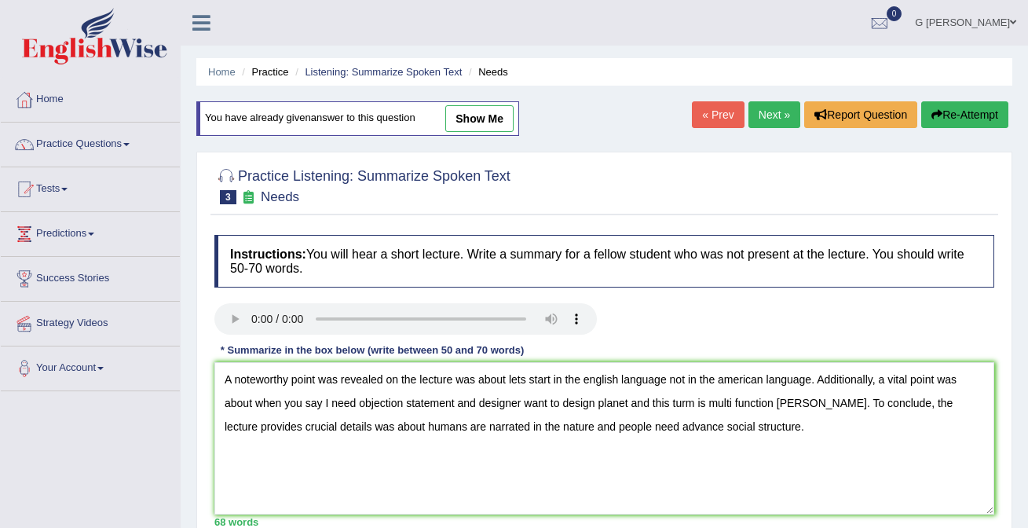
click at [595, 378] on textarea "A noteworthy point was revealed on the lecture was about lets start in the engl…" at bounding box center [603, 438] width 779 height 152
click at [730, 381] on textarea "A noteworthy point was revealed on the lecture was about lets start in the Engl…" at bounding box center [603, 438] width 779 height 152
click at [699, 402] on textarea "A noteworthy point was revealed on the lecture was about lets start in the Engl…" at bounding box center [603, 438] width 779 height 152
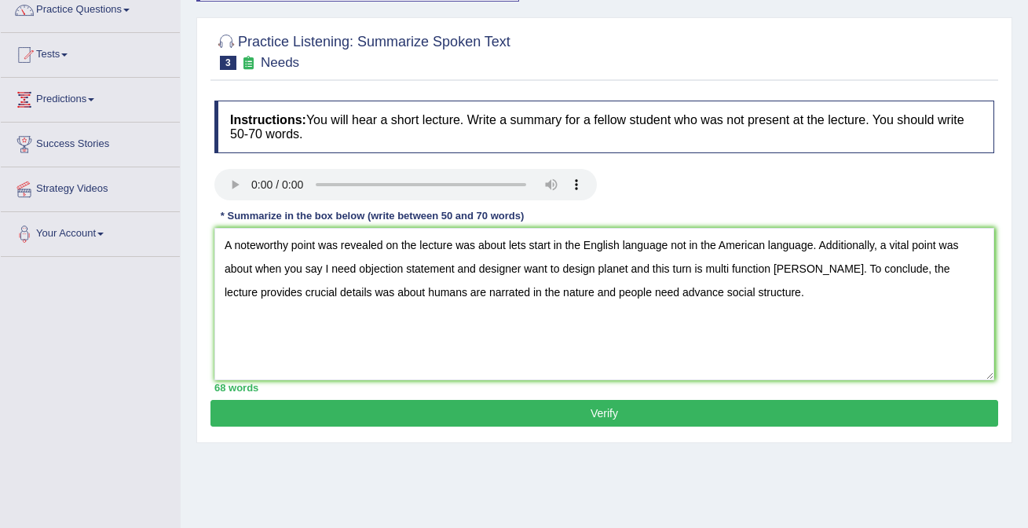
scroll to position [148, 0]
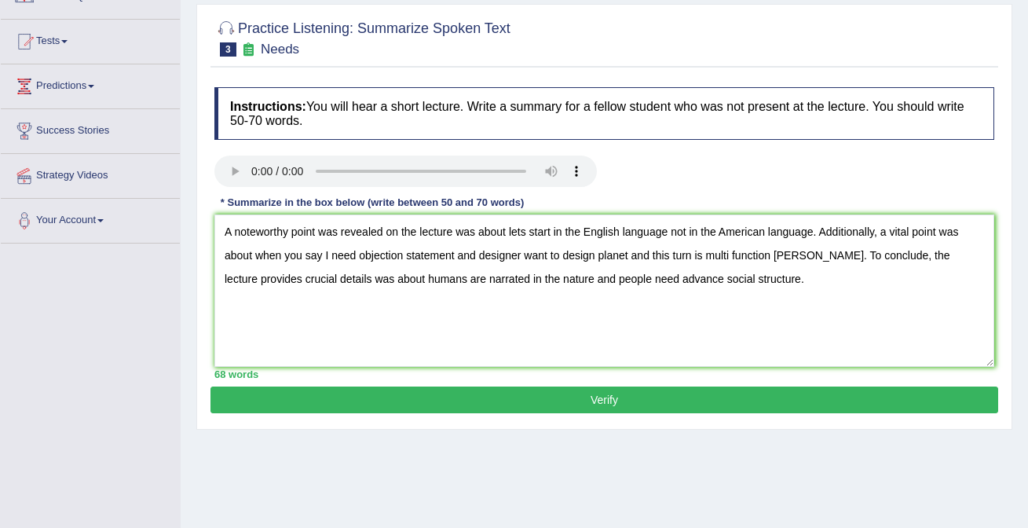
type textarea "A noteworthy point was revealed on the lecture was about lets start in the Engl…"
click at [747, 402] on button "Verify" at bounding box center [603, 399] width 787 height 27
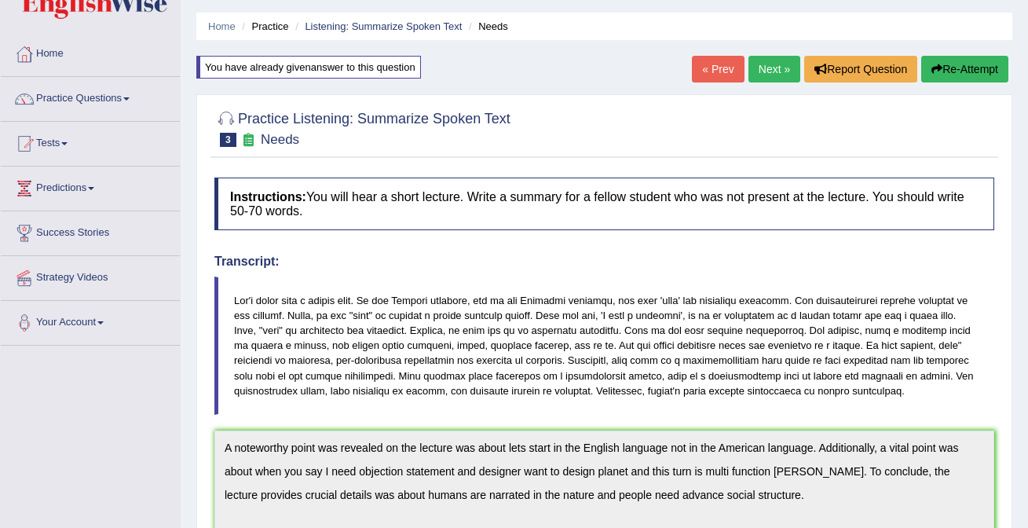
scroll to position [0, 0]
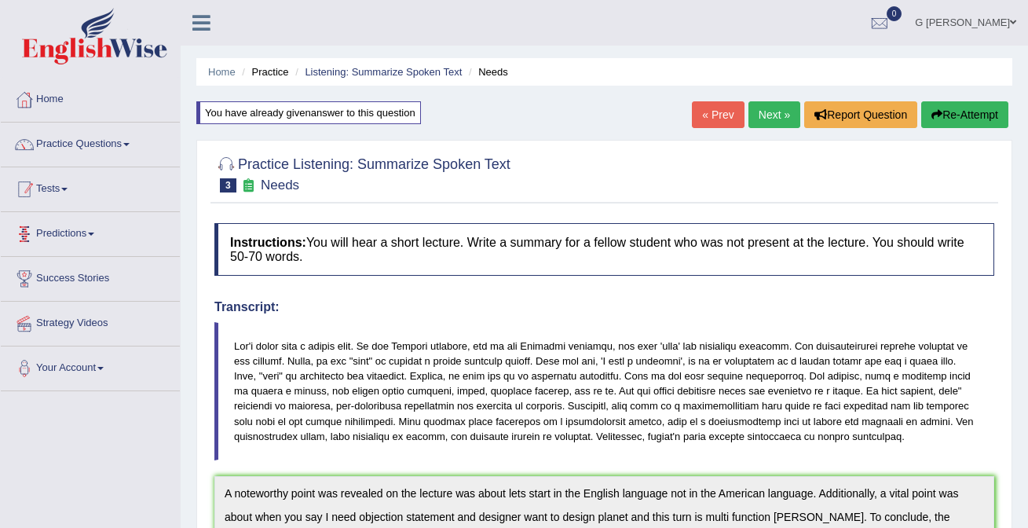
click at [136, 155] on link "Practice Questions" at bounding box center [90, 141] width 179 height 39
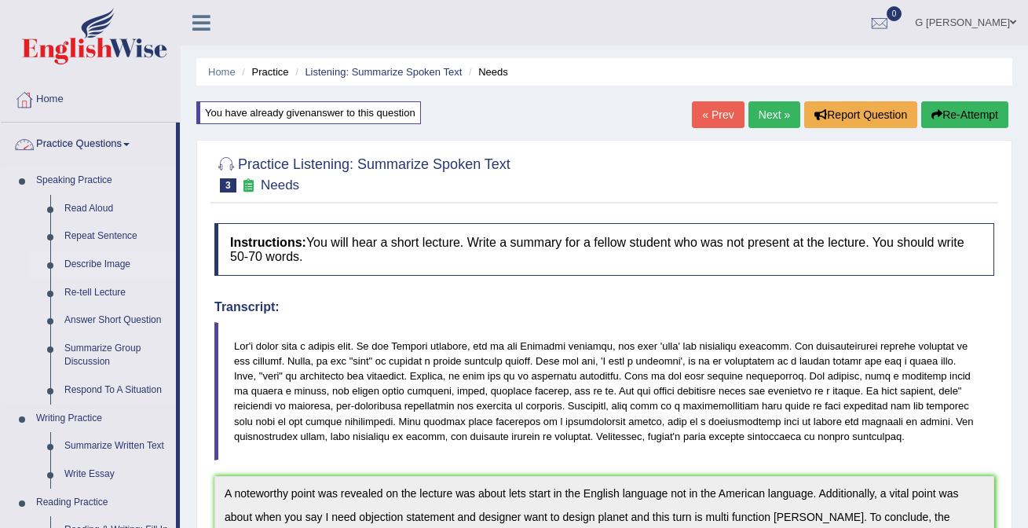
click at [115, 261] on link "Describe Image" at bounding box center [116, 264] width 119 height 28
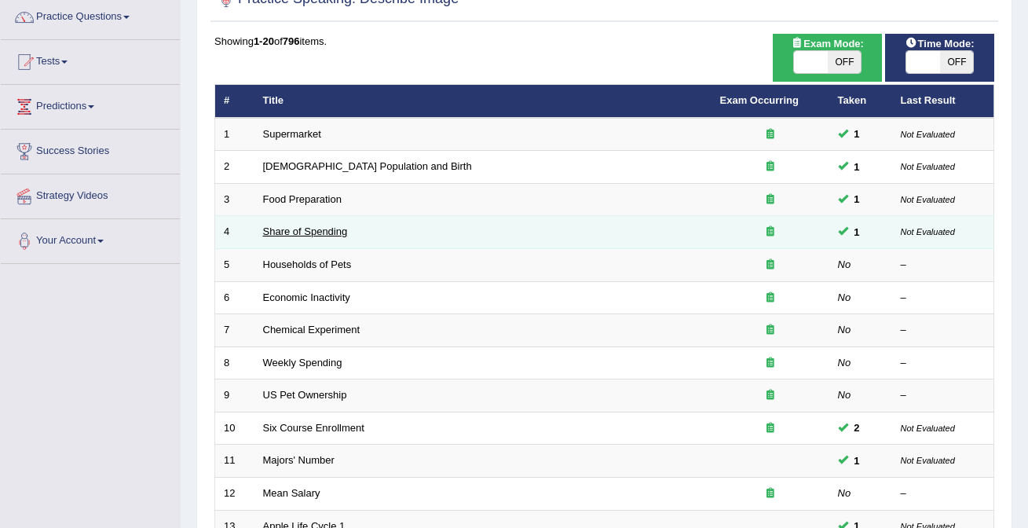
click at [323, 235] on link "Share of Spending" at bounding box center [305, 231] width 85 height 12
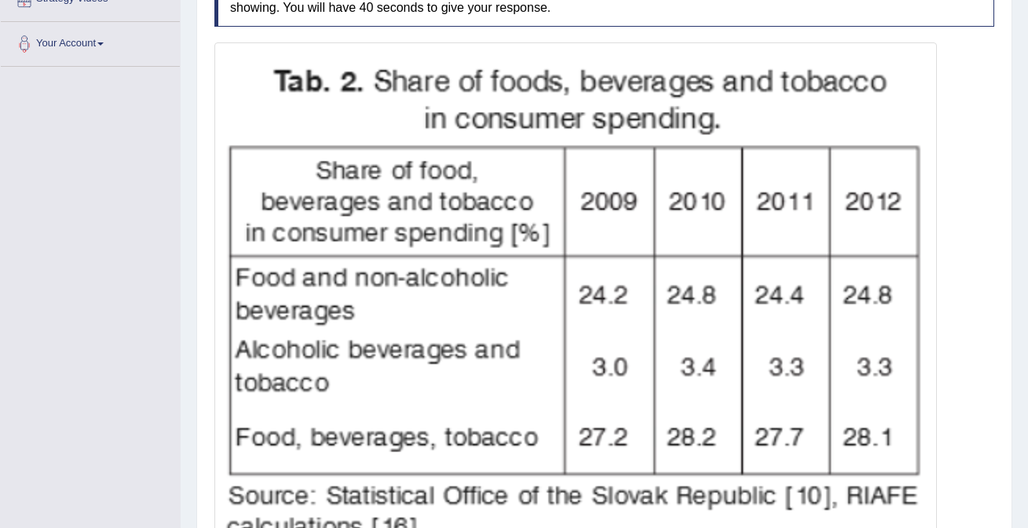
scroll to position [395, 0]
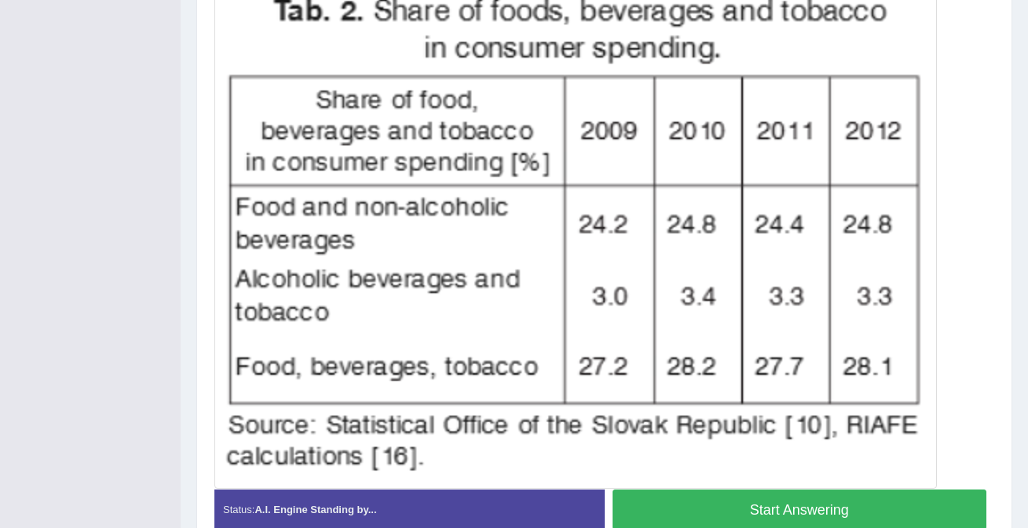
click at [702, 505] on button "Start Answering" at bounding box center [799, 509] width 374 height 40
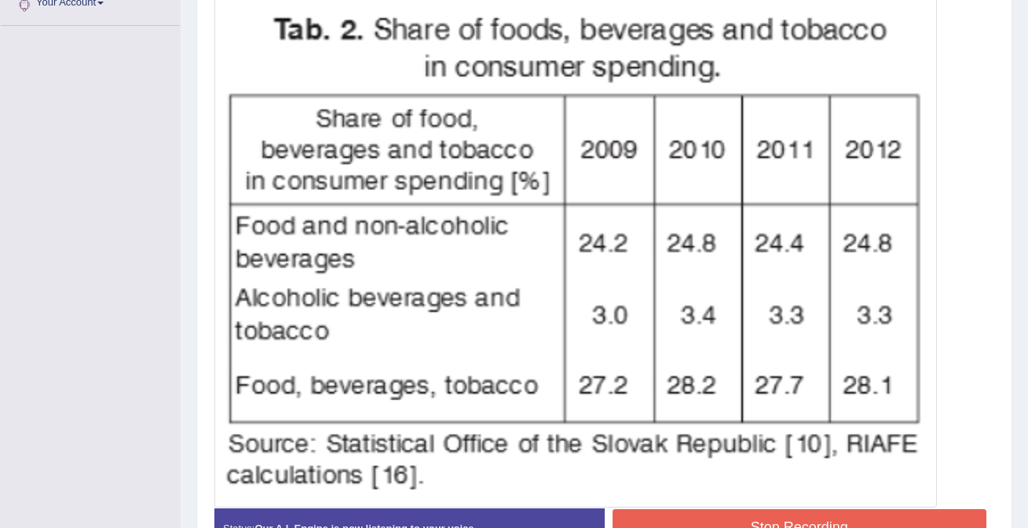
scroll to position [408, 0]
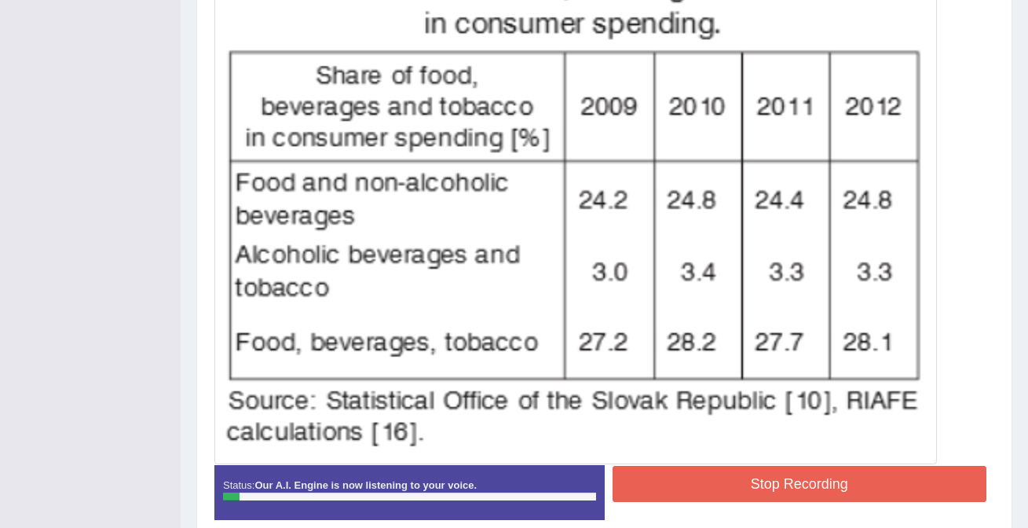
click at [695, 468] on button "Stop Recording" at bounding box center [799, 483] width 374 height 36
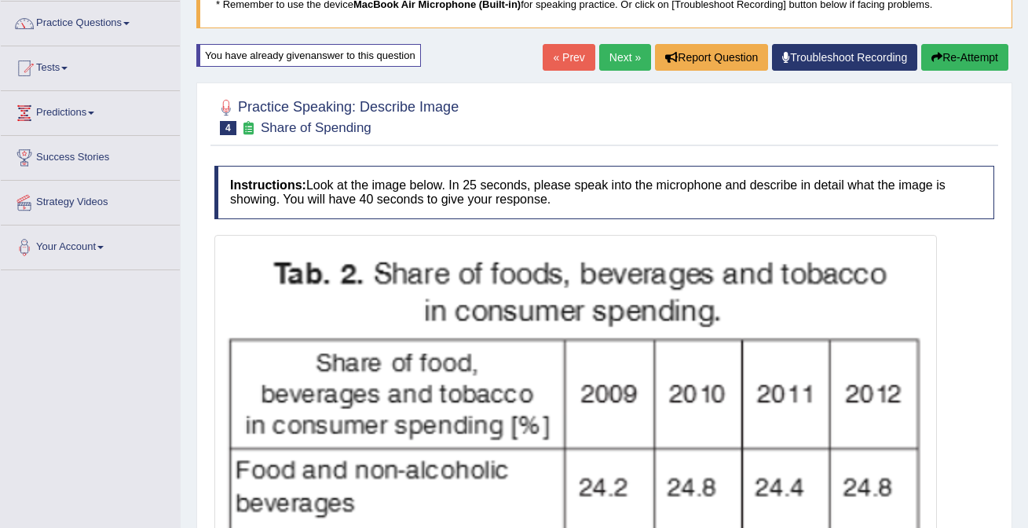
scroll to position [0, 0]
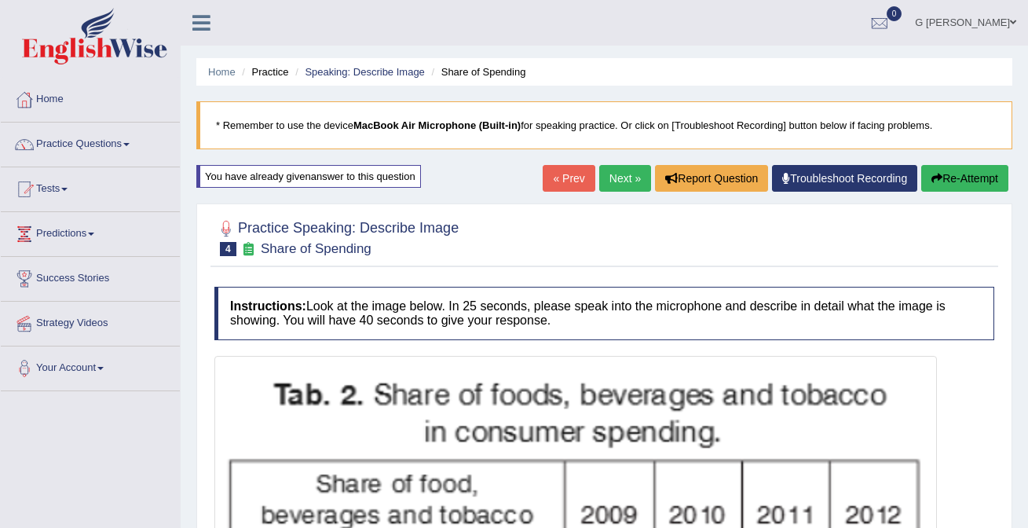
click at [958, 184] on button "Re-Attempt" at bounding box center [964, 178] width 87 height 27
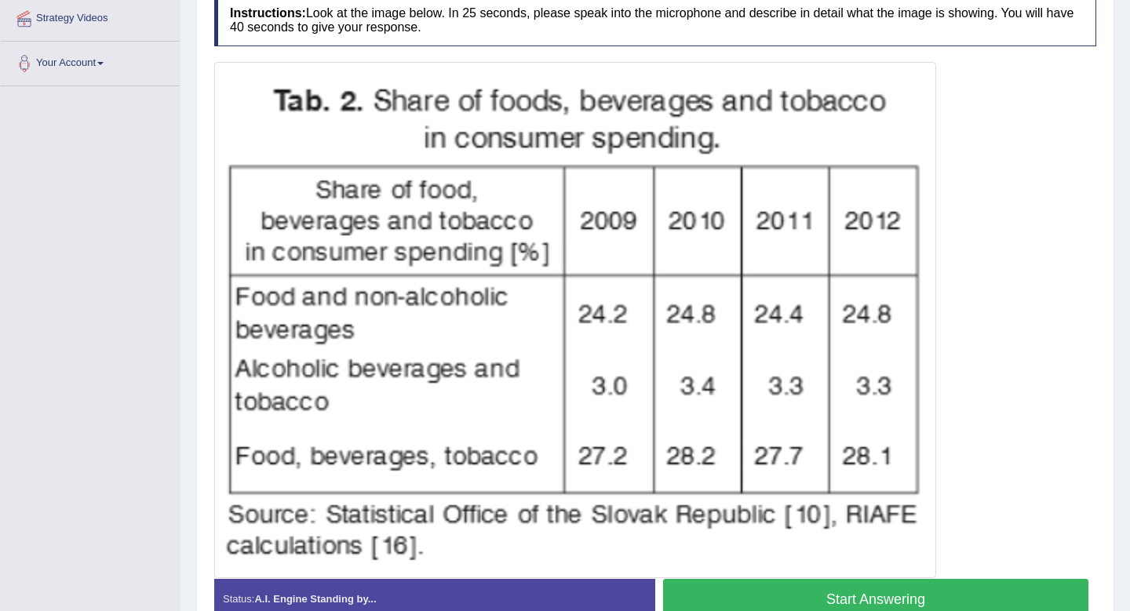
scroll to position [346, 0]
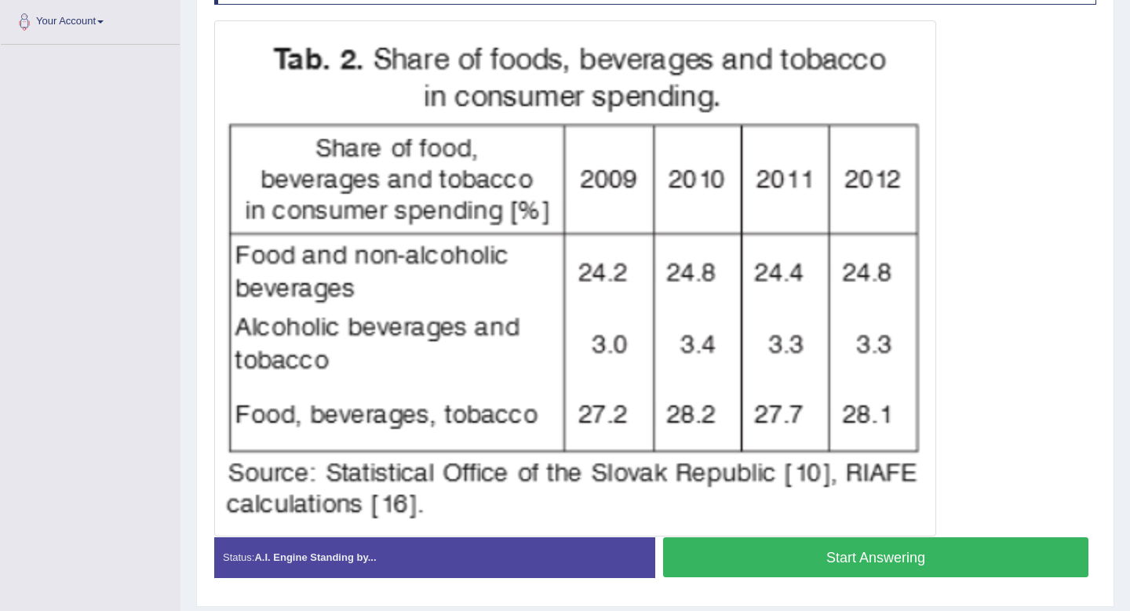
click at [763, 527] on button "Start Answering" at bounding box center [875, 558] width 425 height 40
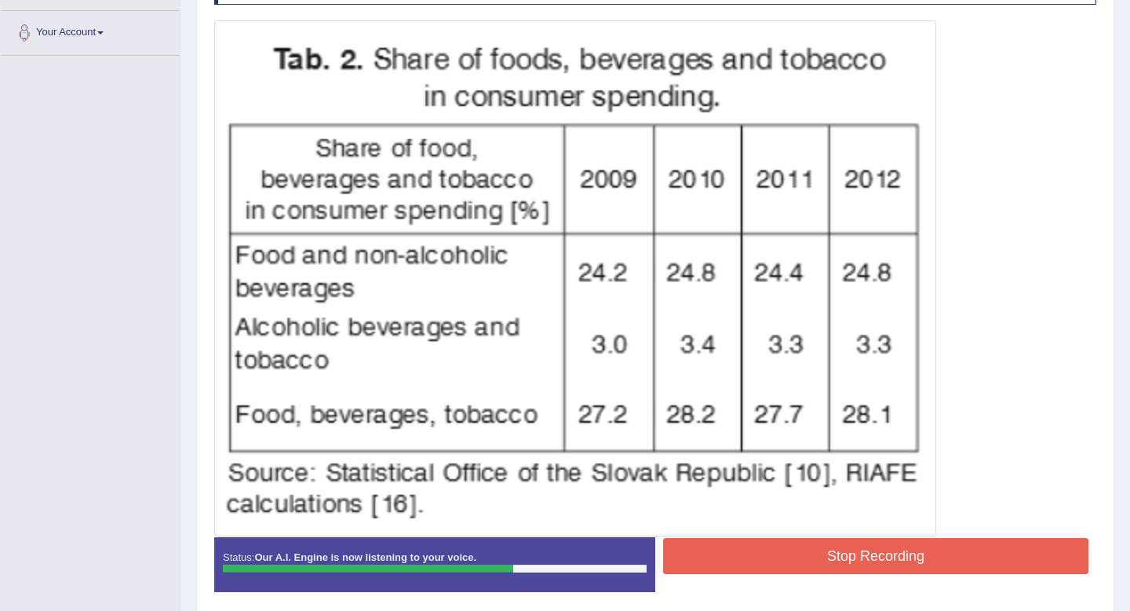
scroll to position [337, 0]
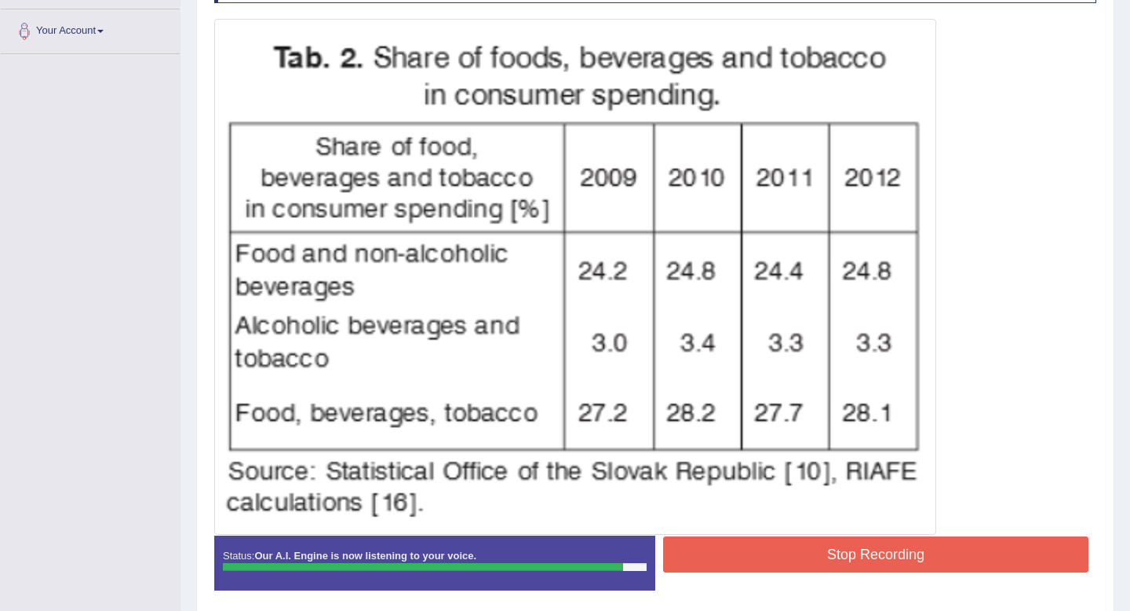
click at [795, 527] on button "Stop Recording" at bounding box center [875, 555] width 425 height 36
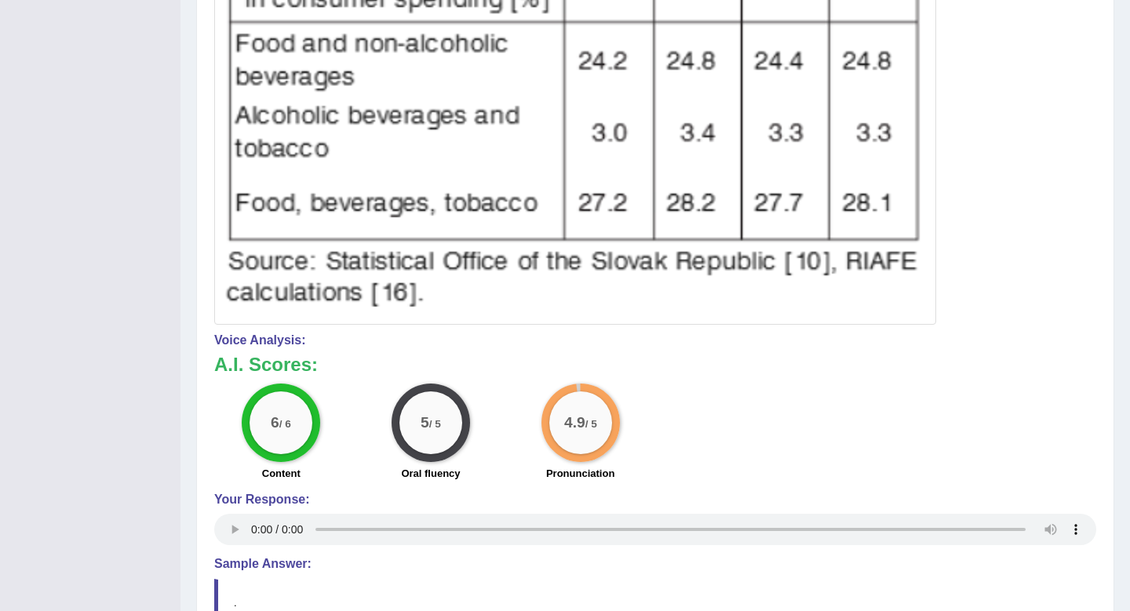
scroll to position [0, 0]
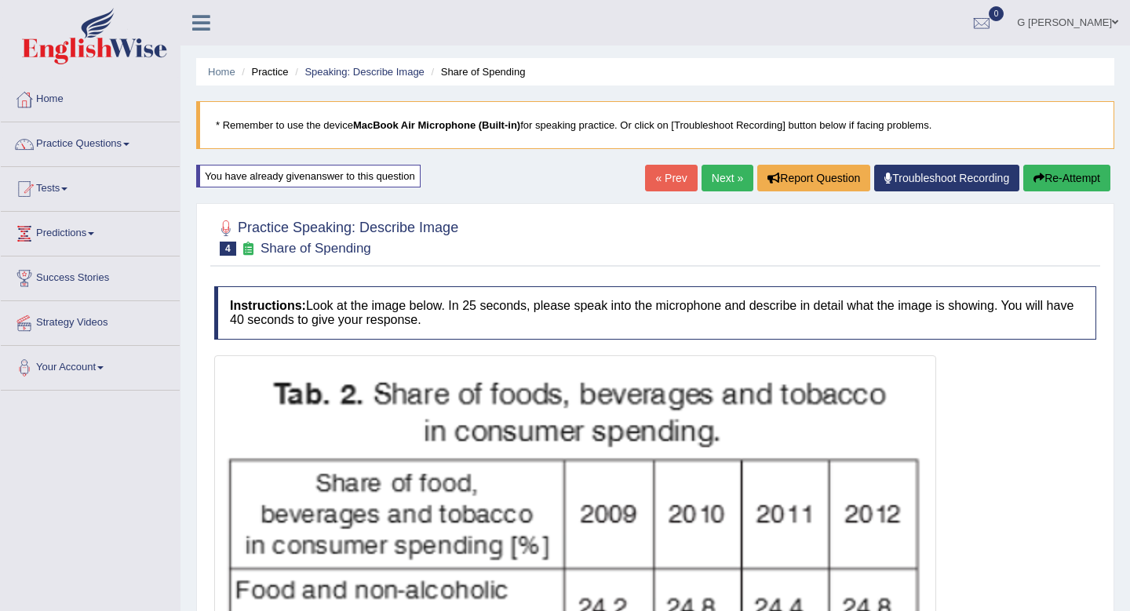
click at [714, 172] on link "Next »" at bounding box center [728, 178] width 52 height 27
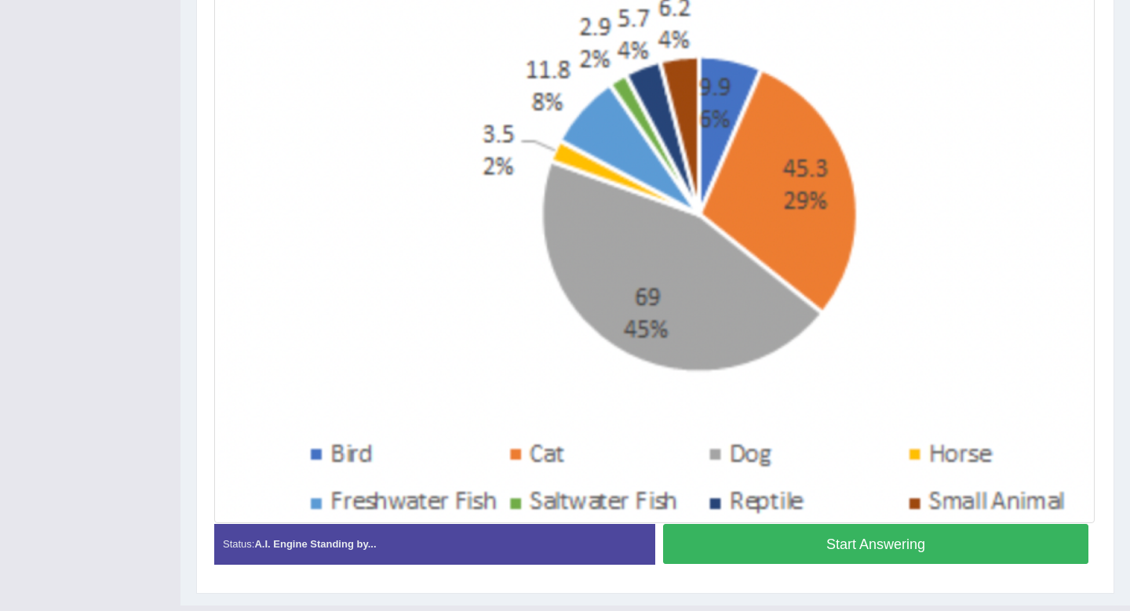
scroll to position [418, 0]
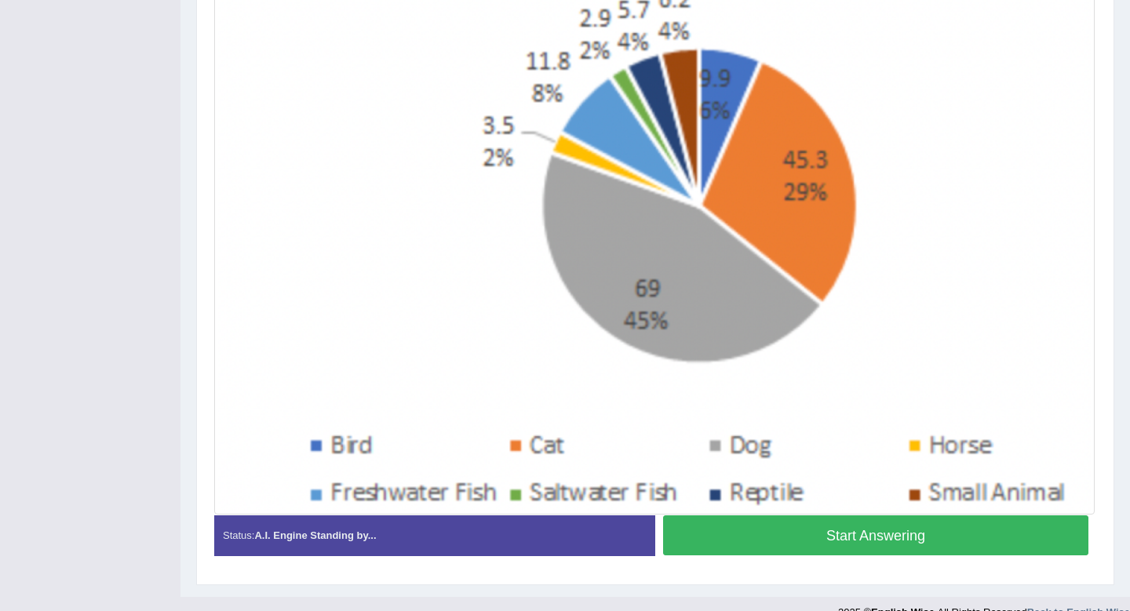
click at [736, 524] on button "Start Answering" at bounding box center [875, 536] width 425 height 40
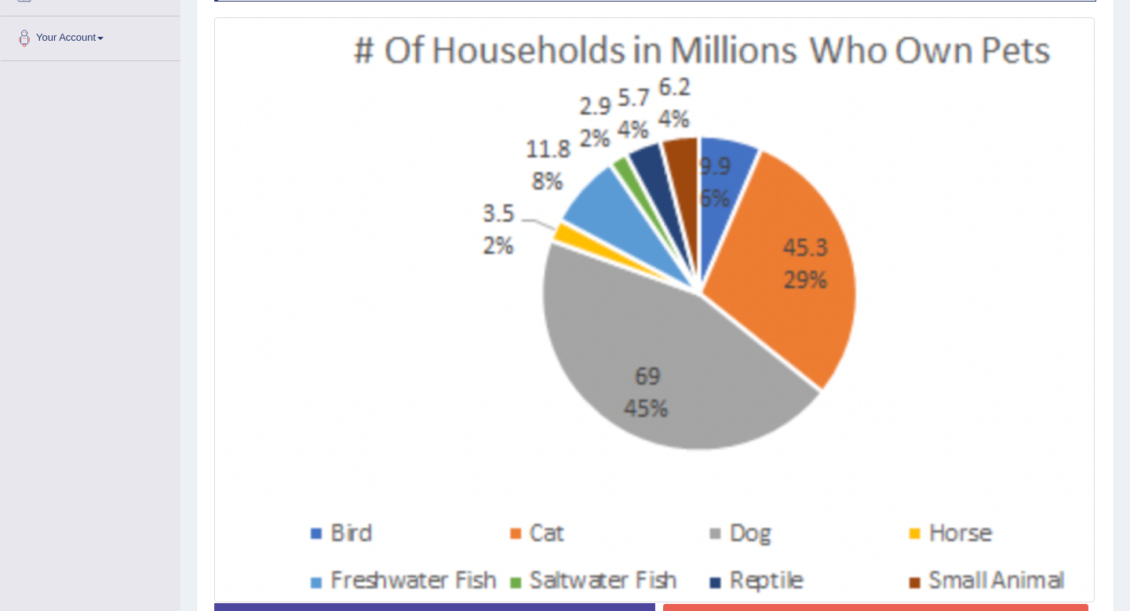
scroll to position [356, 0]
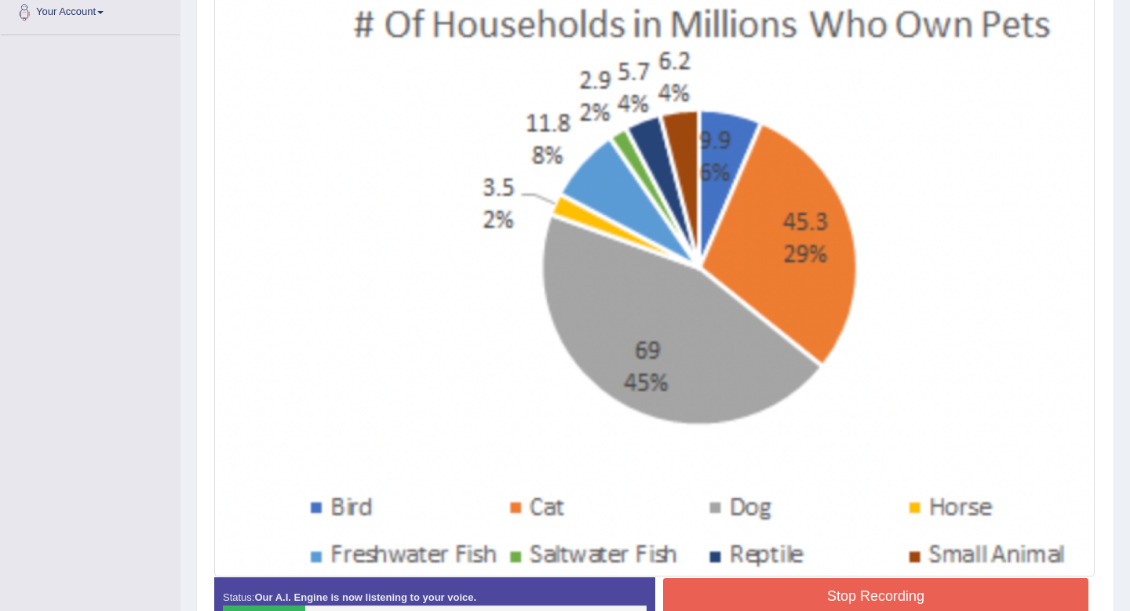
click at [832, 593] on button "Stop Recording" at bounding box center [875, 597] width 425 height 36
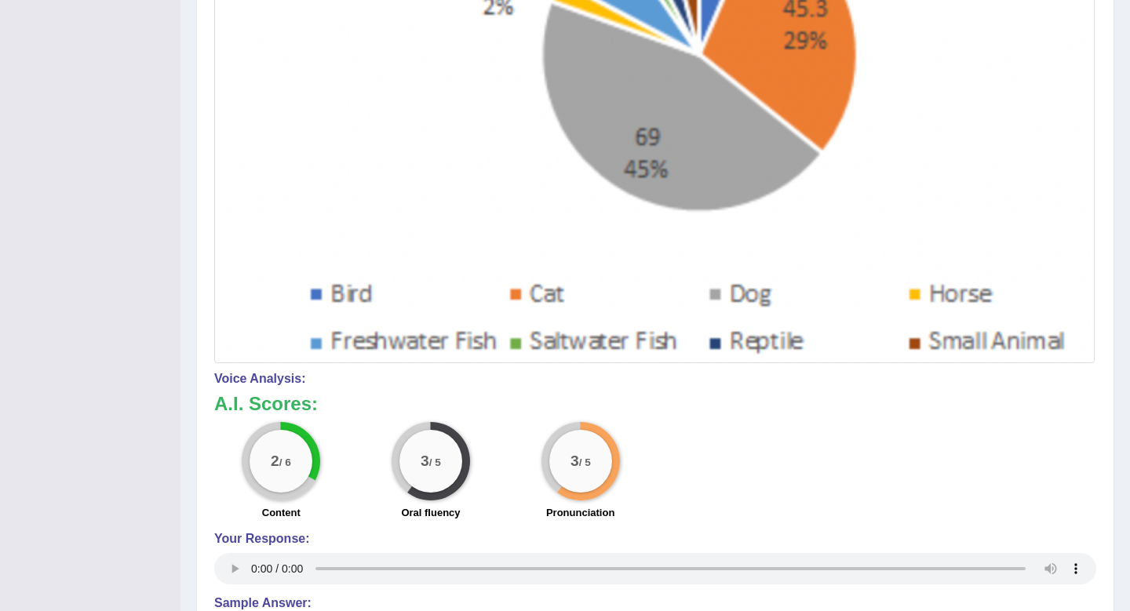
scroll to position [18, 0]
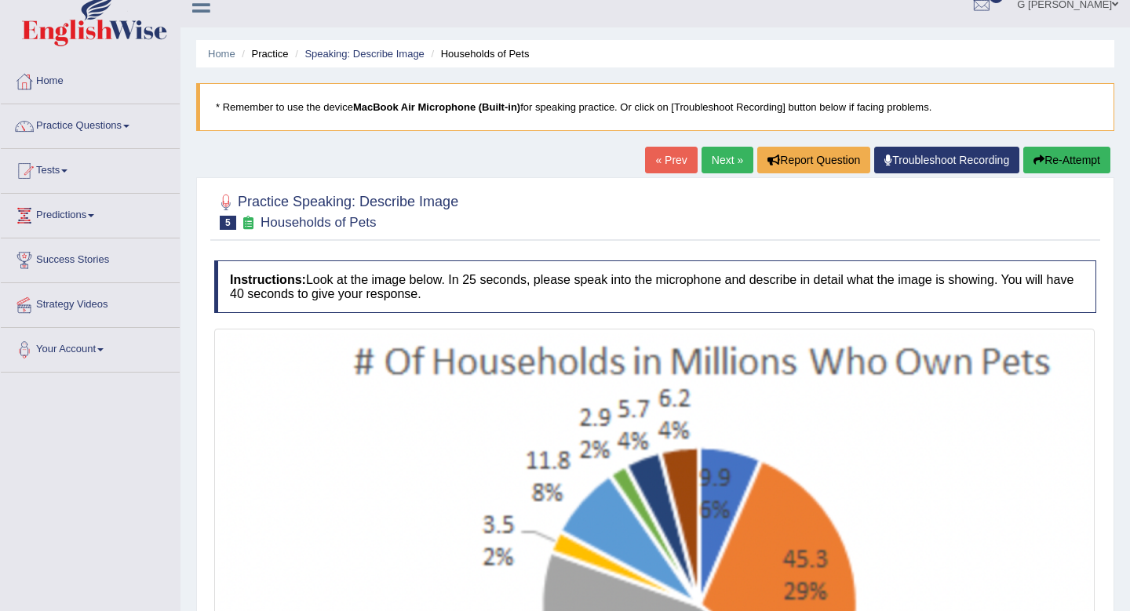
click at [1064, 164] on button "Re-Attempt" at bounding box center [1067, 160] width 87 height 27
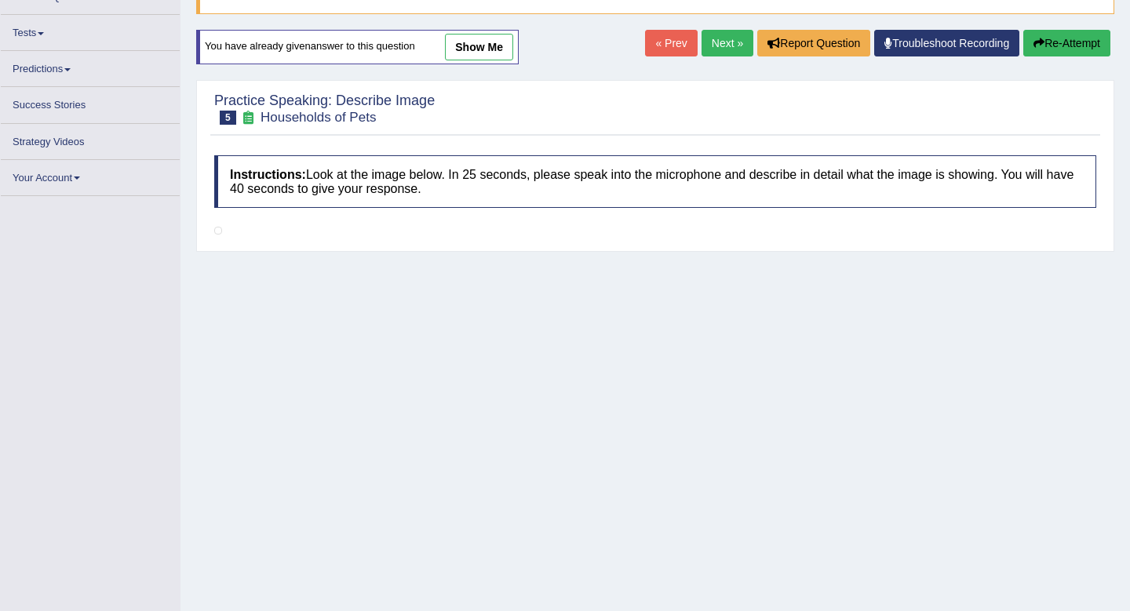
scroll to position [134, 0]
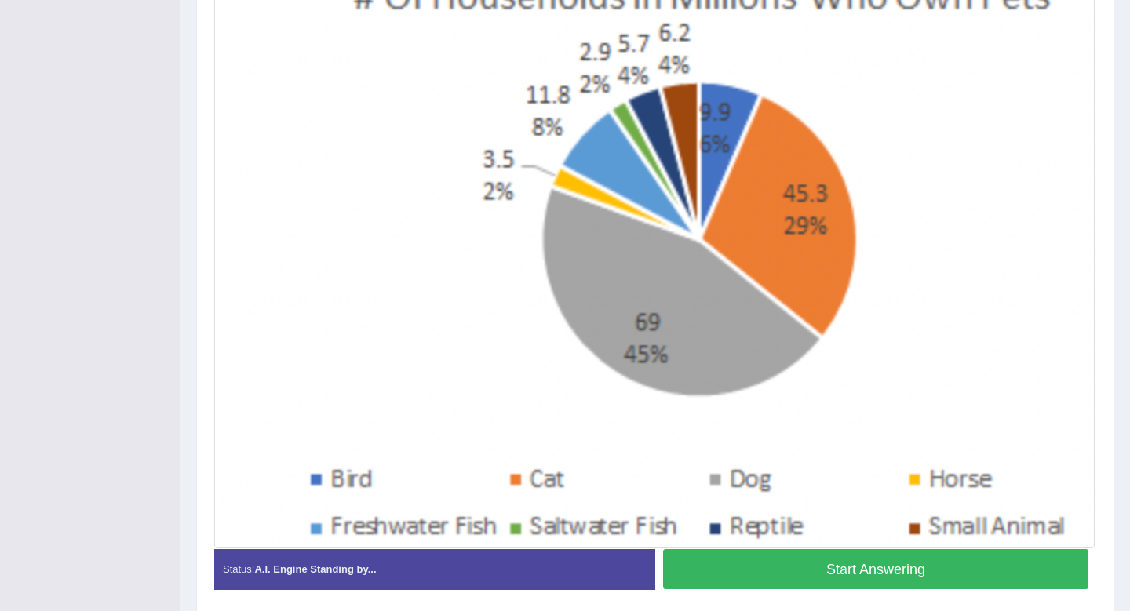
click at [785, 557] on button "Start Answering" at bounding box center [875, 569] width 425 height 40
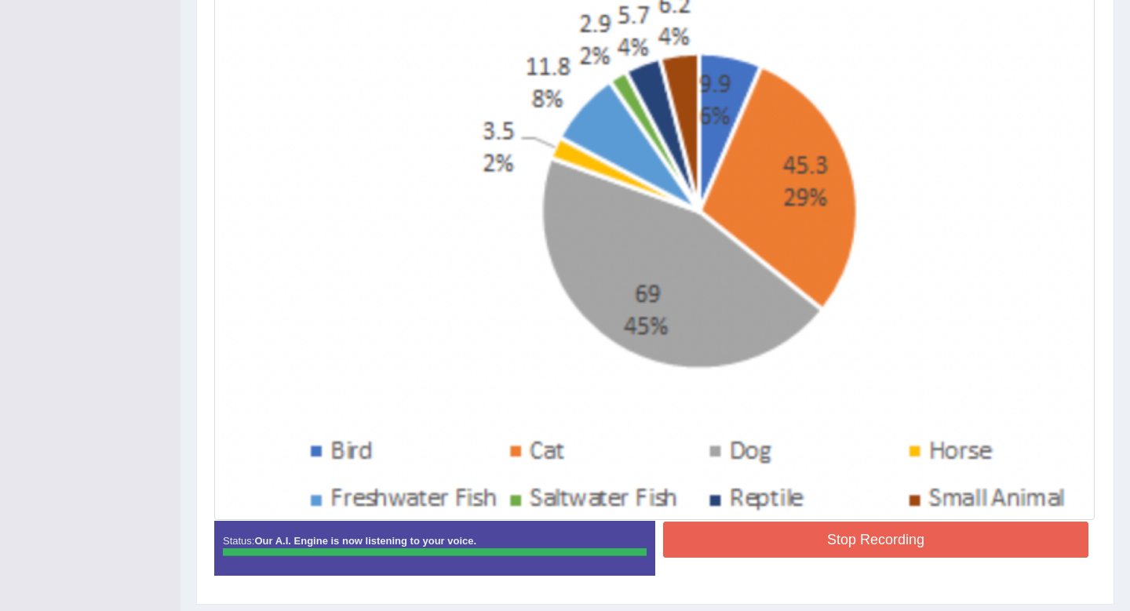
scroll to position [436, 0]
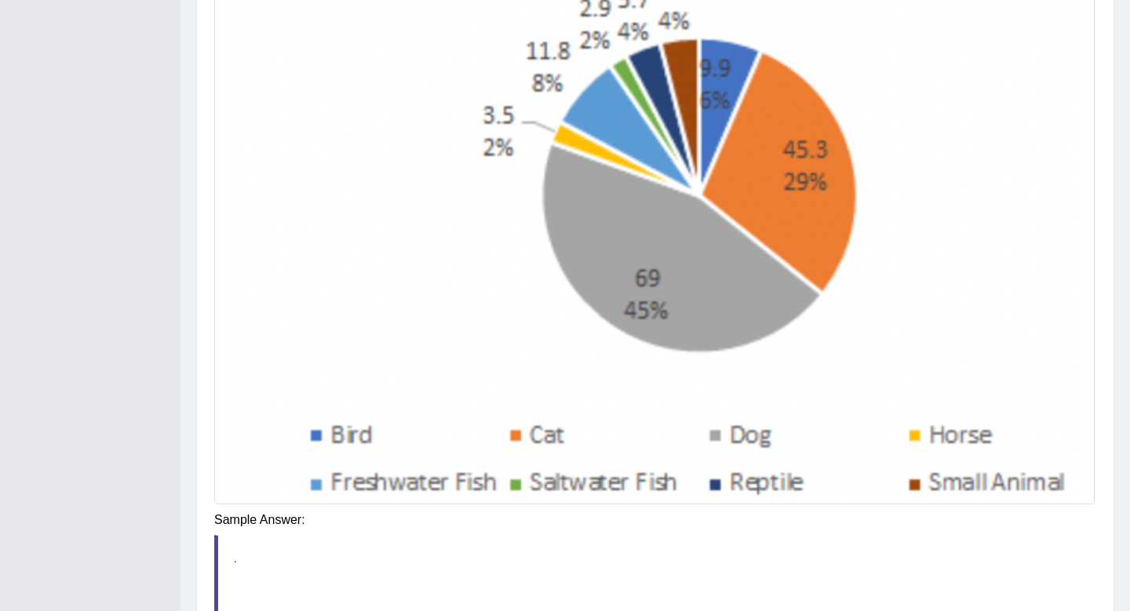
click at [0, 0] on div "Saving your answer..." at bounding box center [0, 0] width 0 height 0
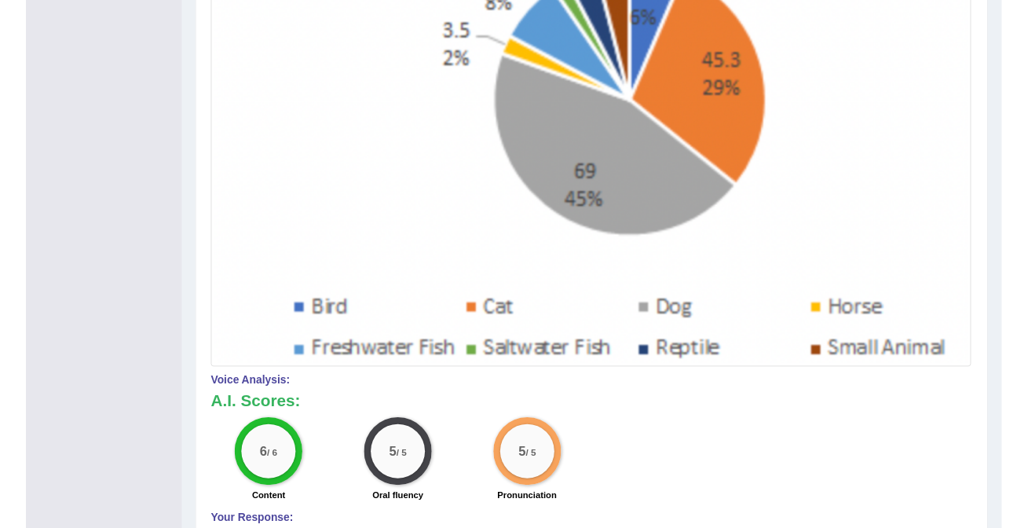
scroll to position [616, 0]
